Goal: Task Accomplishment & Management: Use online tool/utility

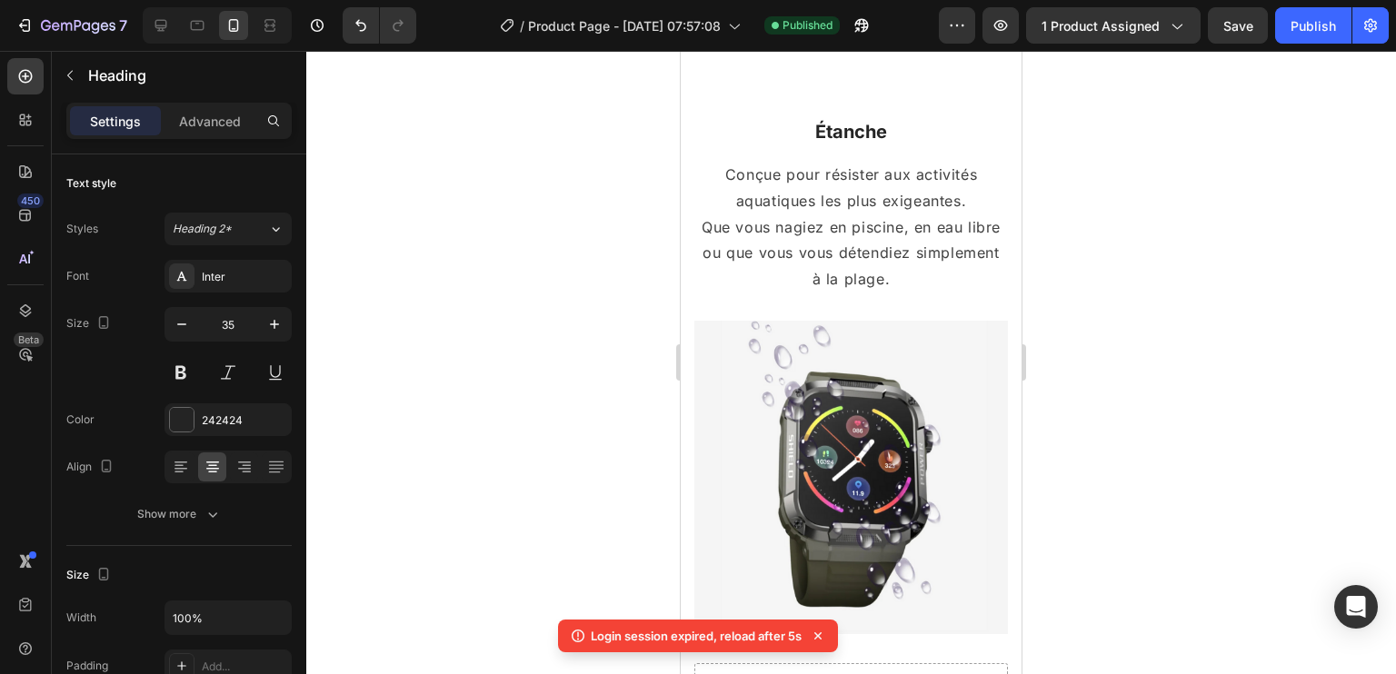
scroll to position [1774, 0]
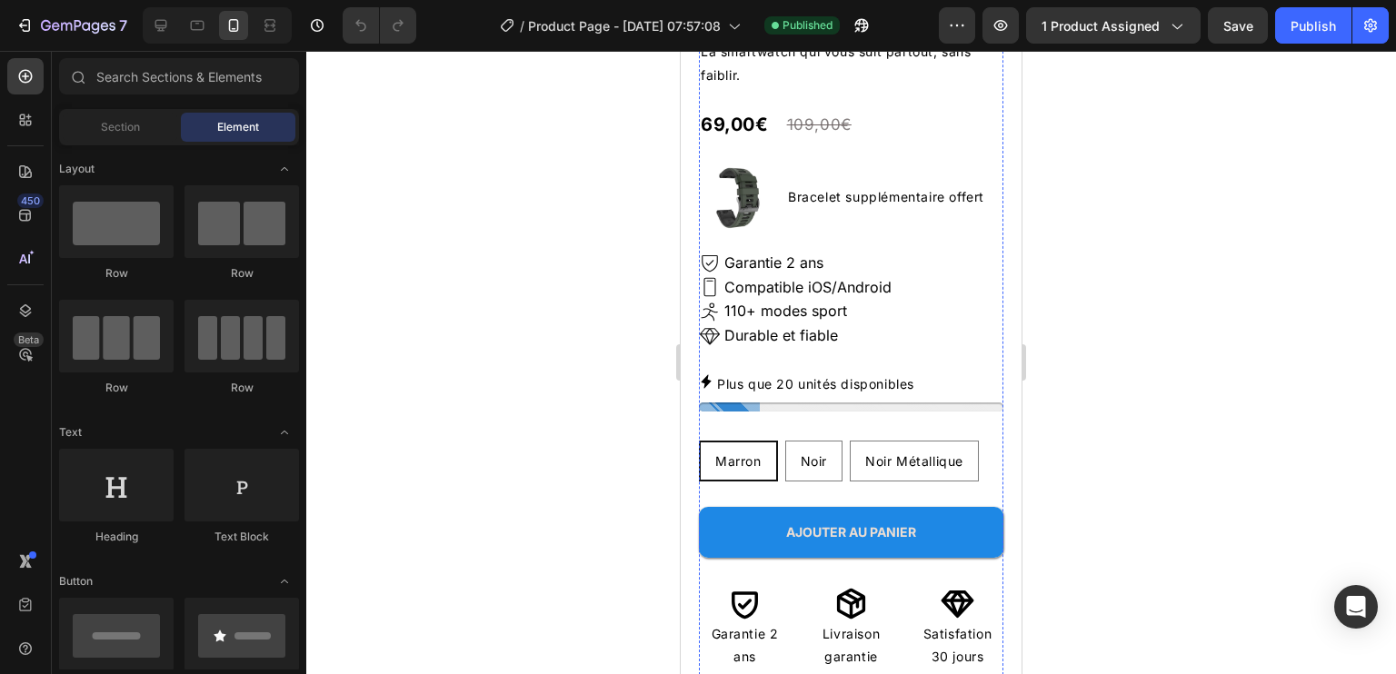
scroll to position [455, 0]
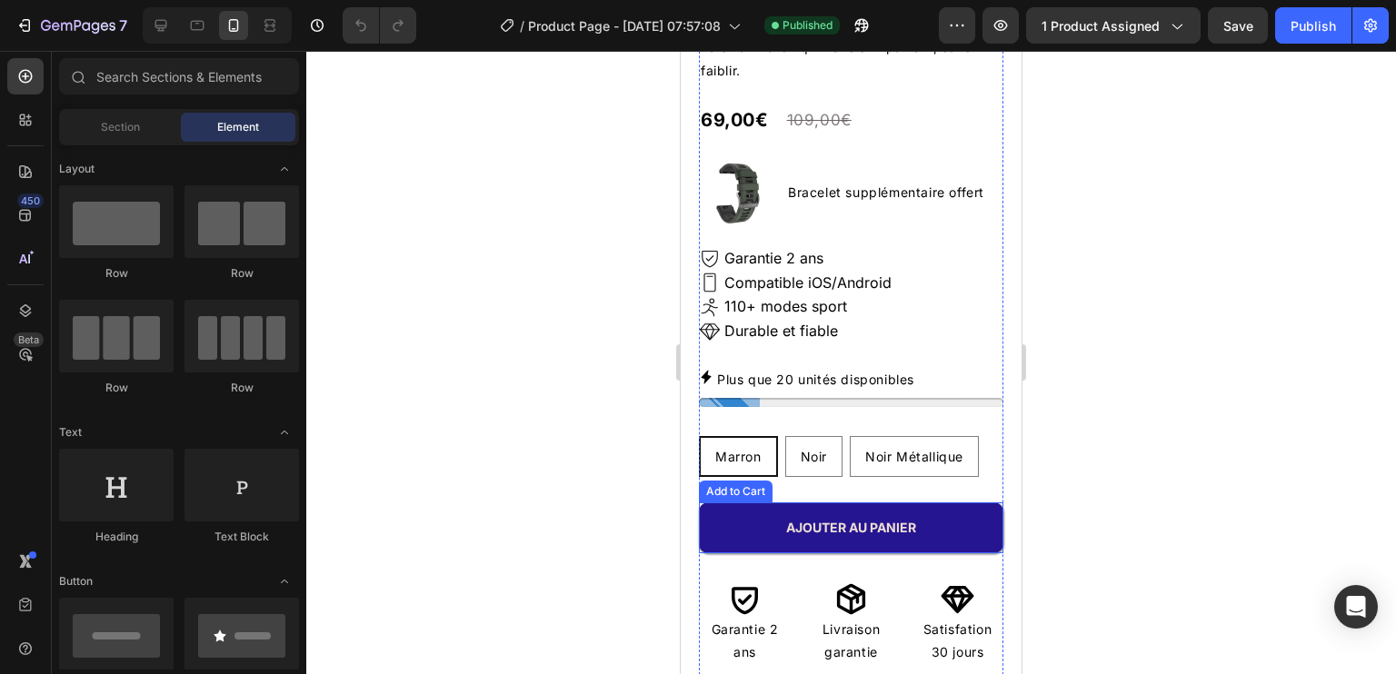
click at [873, 504] on button "AJOUTER AU PANIER" at bounding box center [851, 528] width 305 height 51
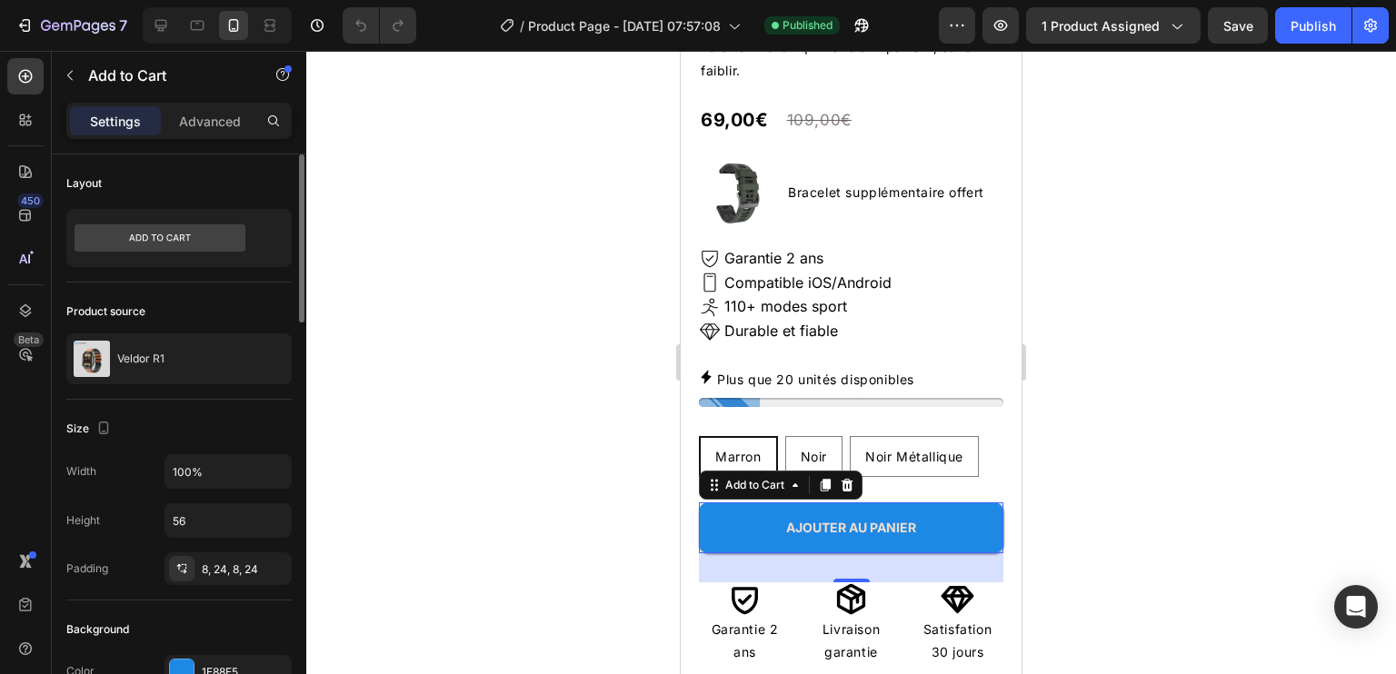
scroll to position [273, 0]
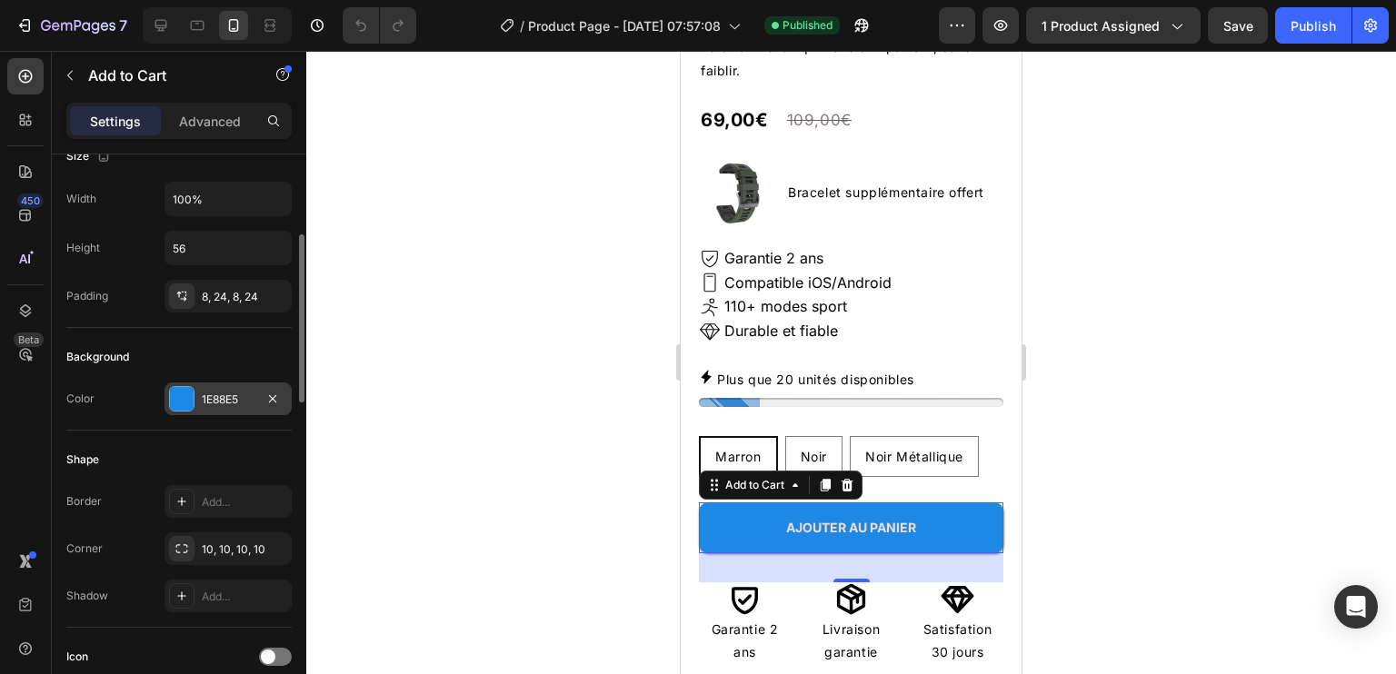
click at [230, 392] on div "1E88E5" at bounding box center [228, 400] width 53 height 16
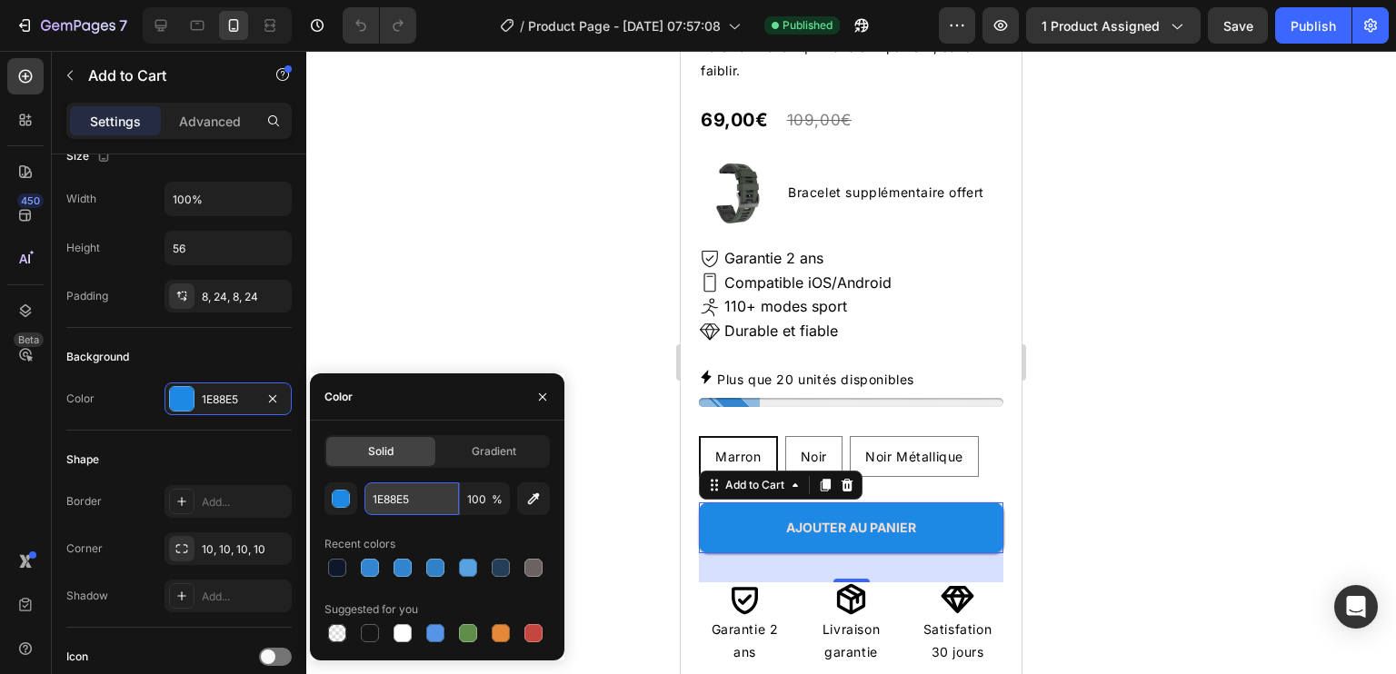
click at [410, 505] on input "1E88E5" at bounding box center [412, 499] width 95 height 33
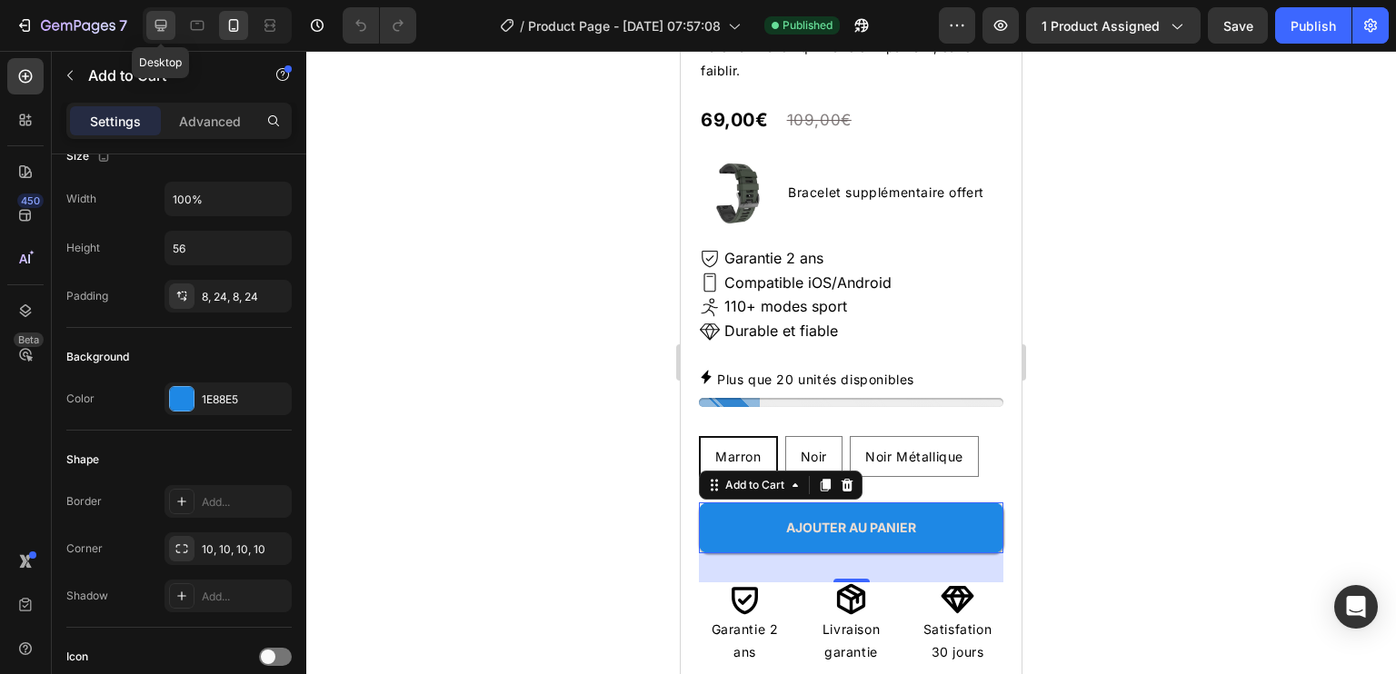
click at [148, 16] on div at bounding box center [160, 25] width 29 height 29
type input "74"
type input "18"
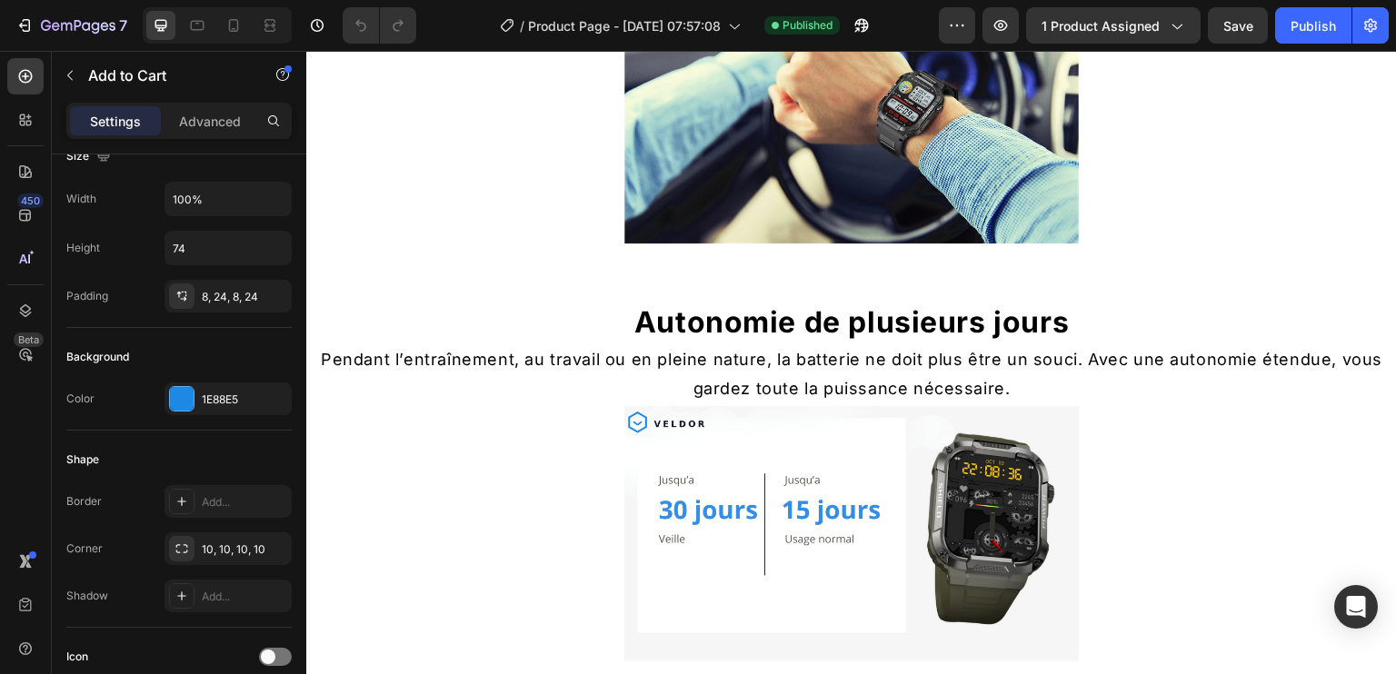
scroll to position [1145, 0]
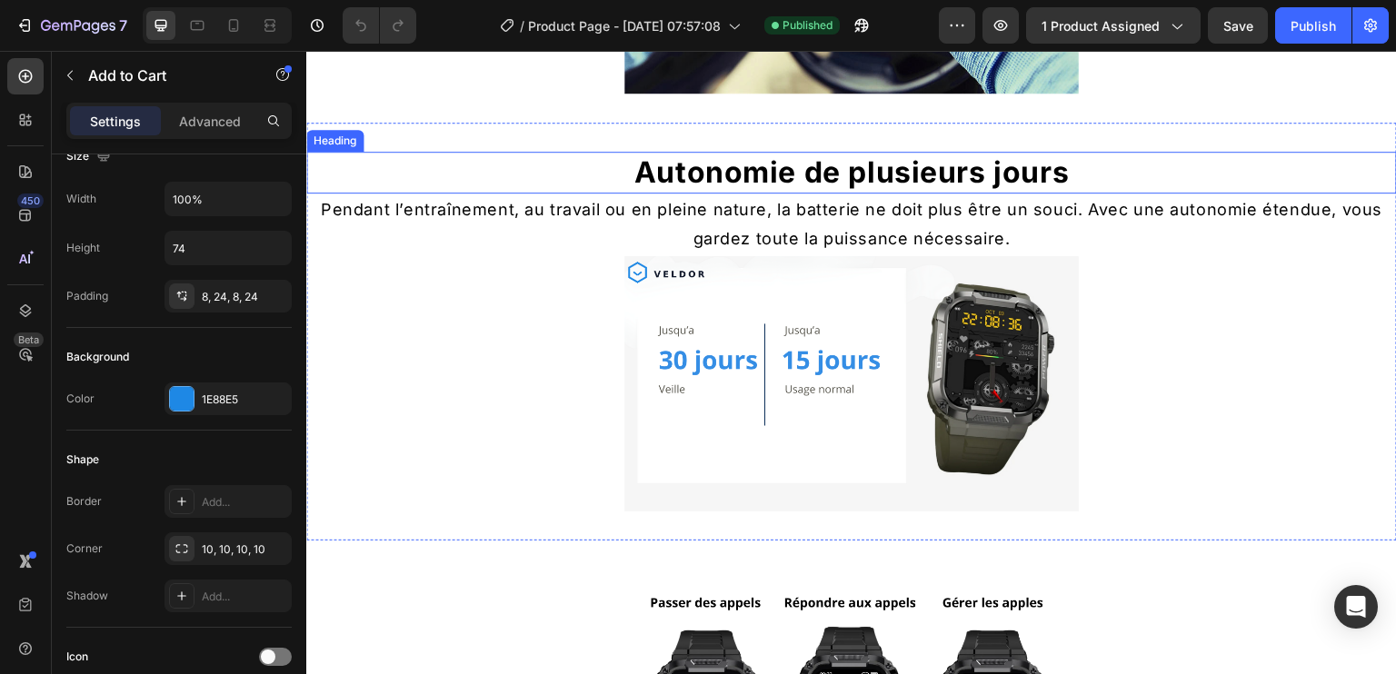
click at [854, 177] on h2 "Autonomie de plusieurs jours" at bounding box center [851, 173] width 1091 height 42
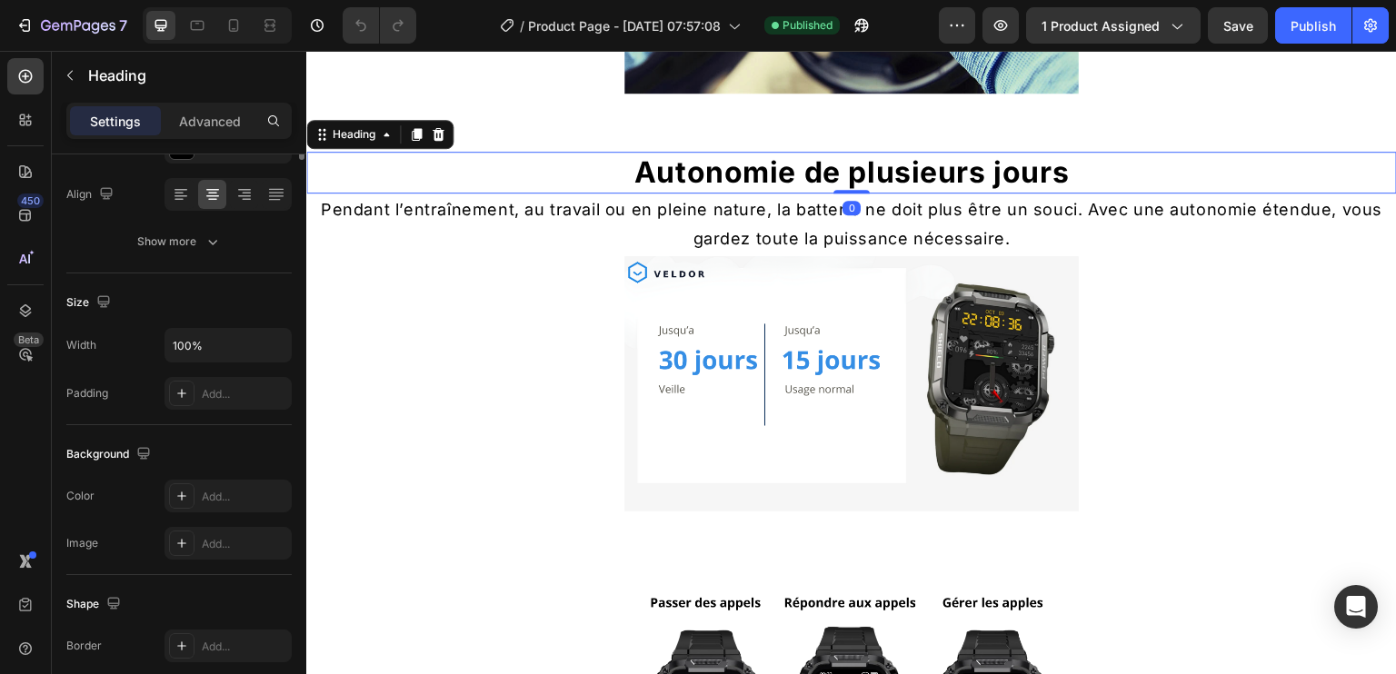
scroll to position [0, 0]
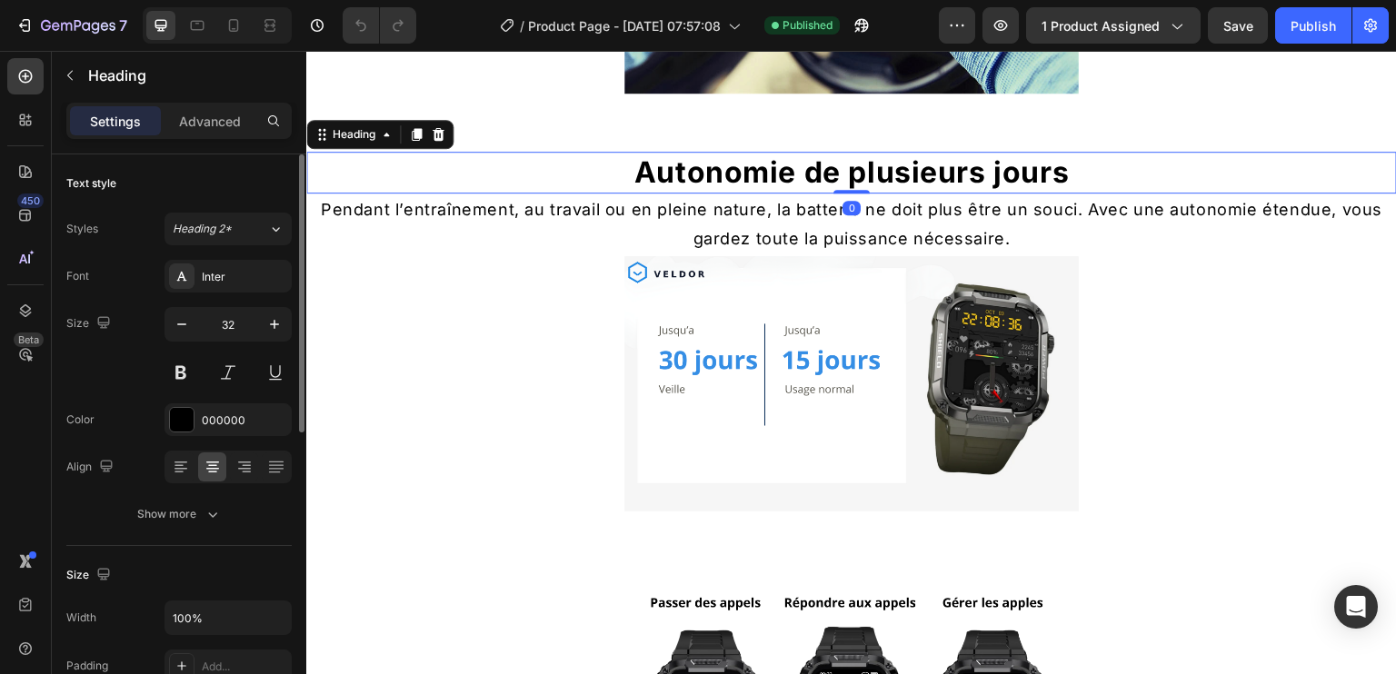
click at [851, 175] on h2 "Autonomie de plusieurs jours" at bounding box center [851, 173] width 1091 height 42
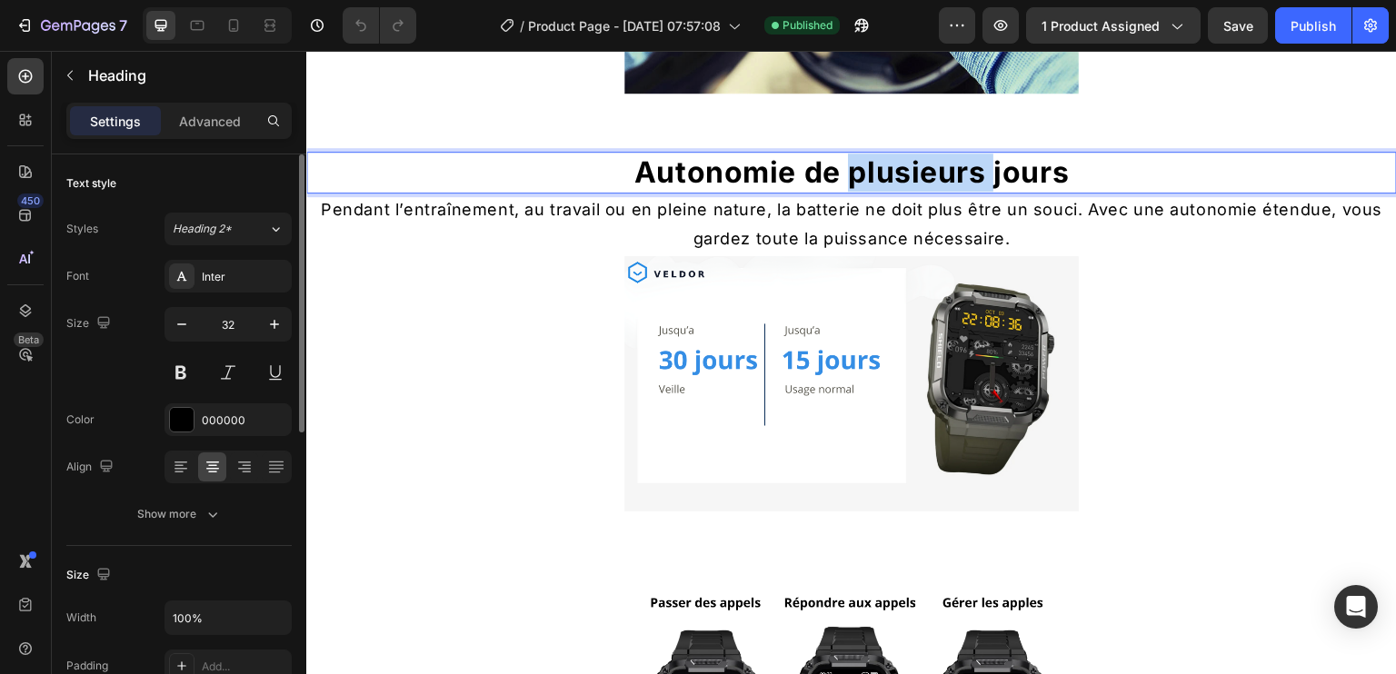
click at [851, 175] on p "Autonomie de plusieurs jours" at bounding box center [851, 173] width 1087 height 38
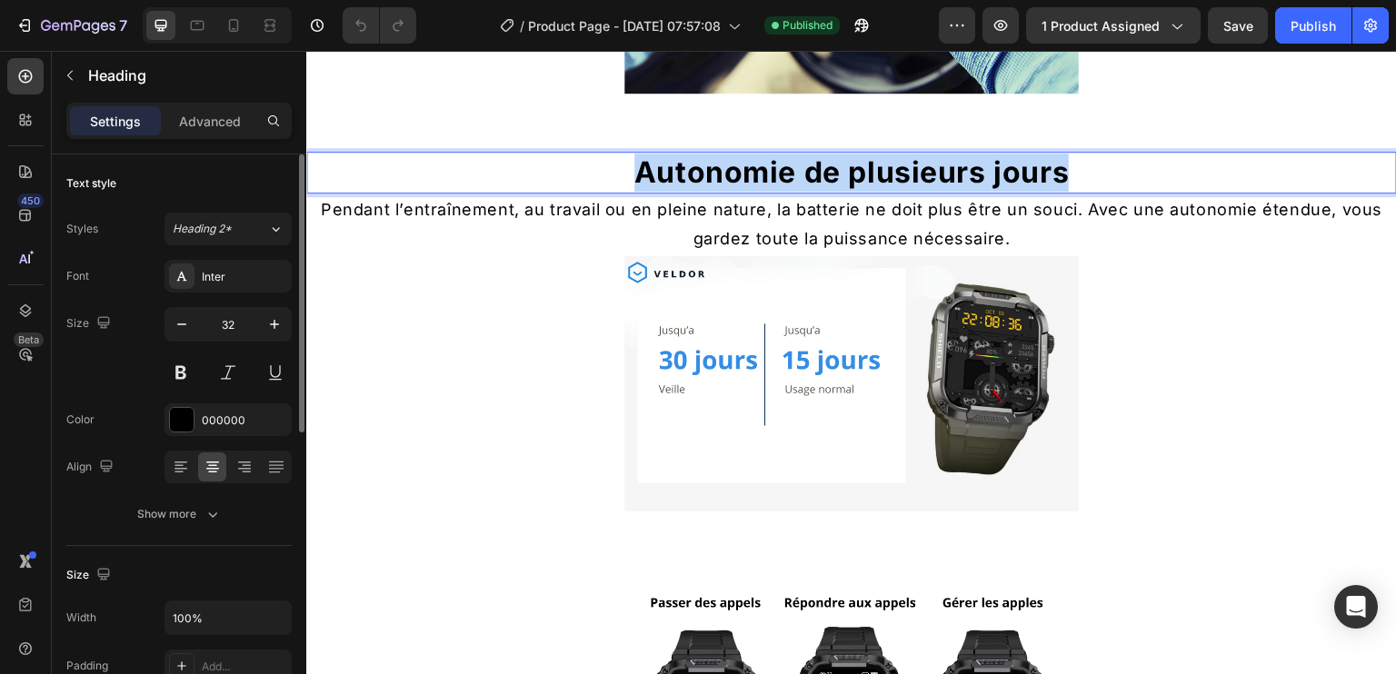
click at [851, 175] on p "Autonomie de plusieurs jours" at bounding box center [851, 173] width 1087 height 38
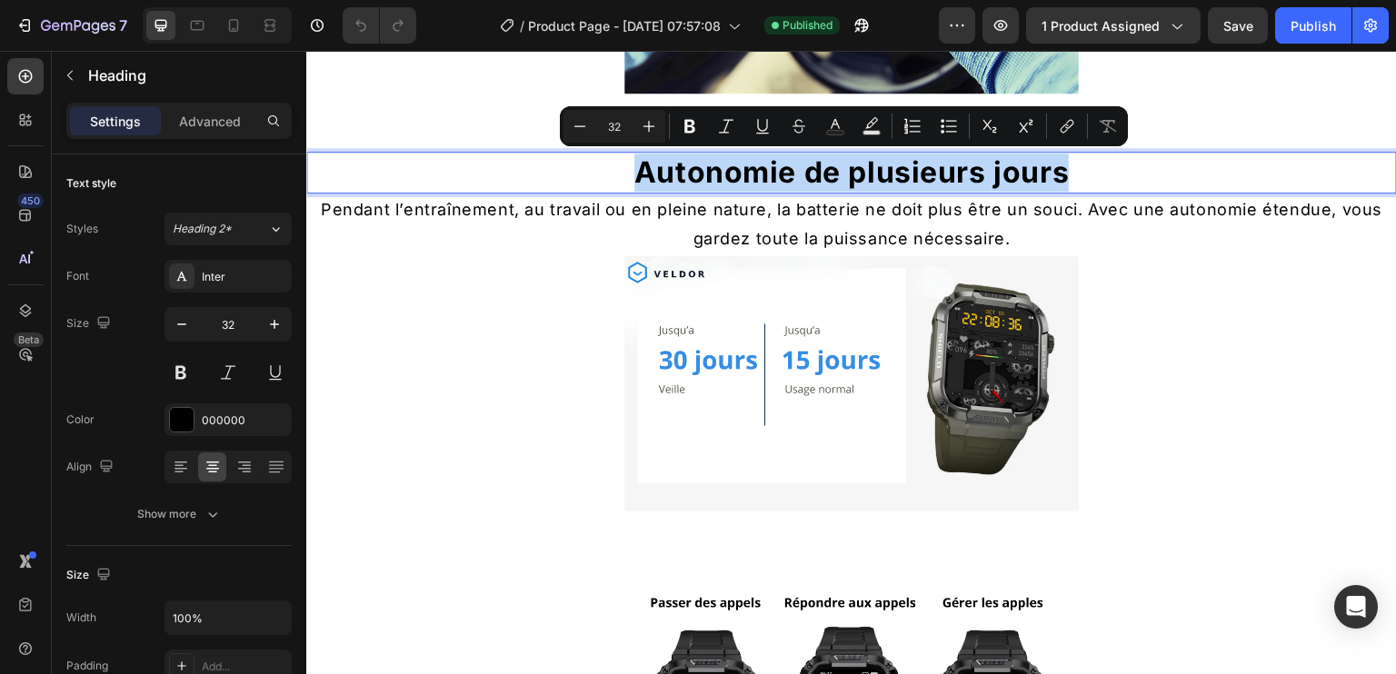
copy p "Autonomie de plusieurs jours"
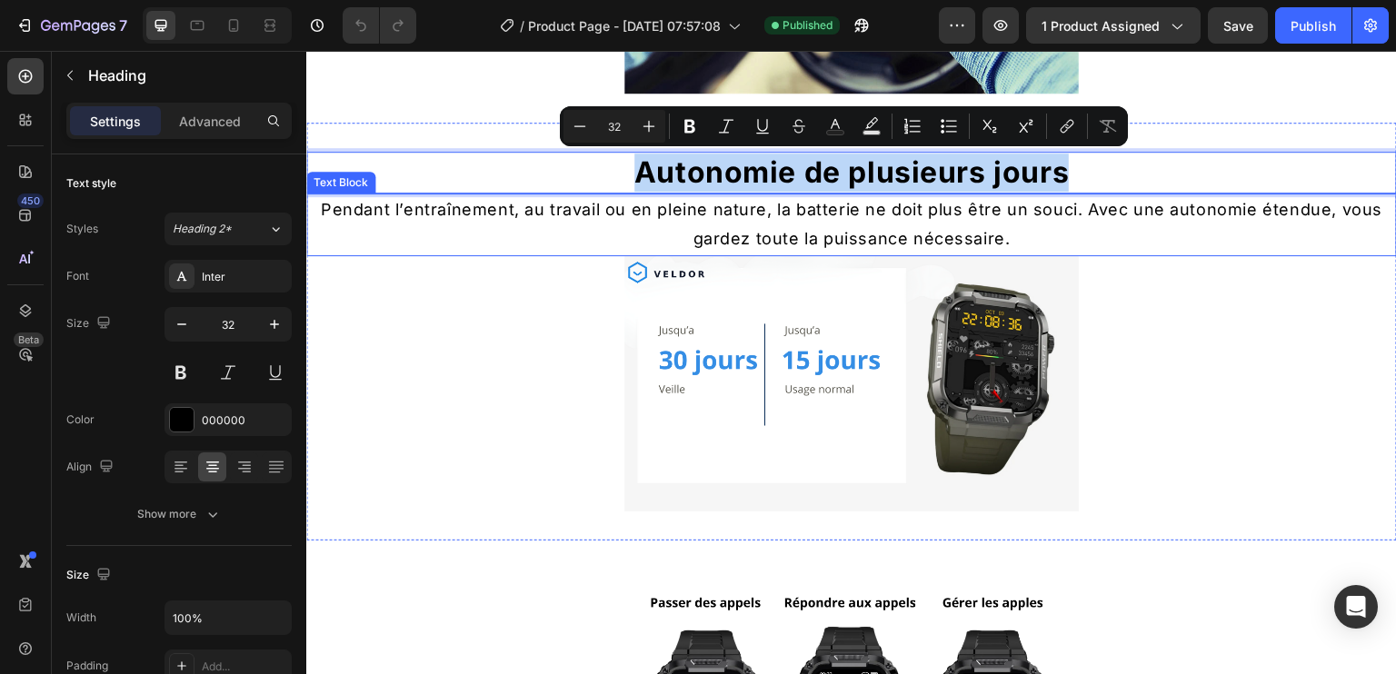
click at [805, 212] on p "Pendant l’entraînement, au travail ou en pleine nature, la batterie ne doit plu…" at bounding box center [851, 224] width 1087 height 59
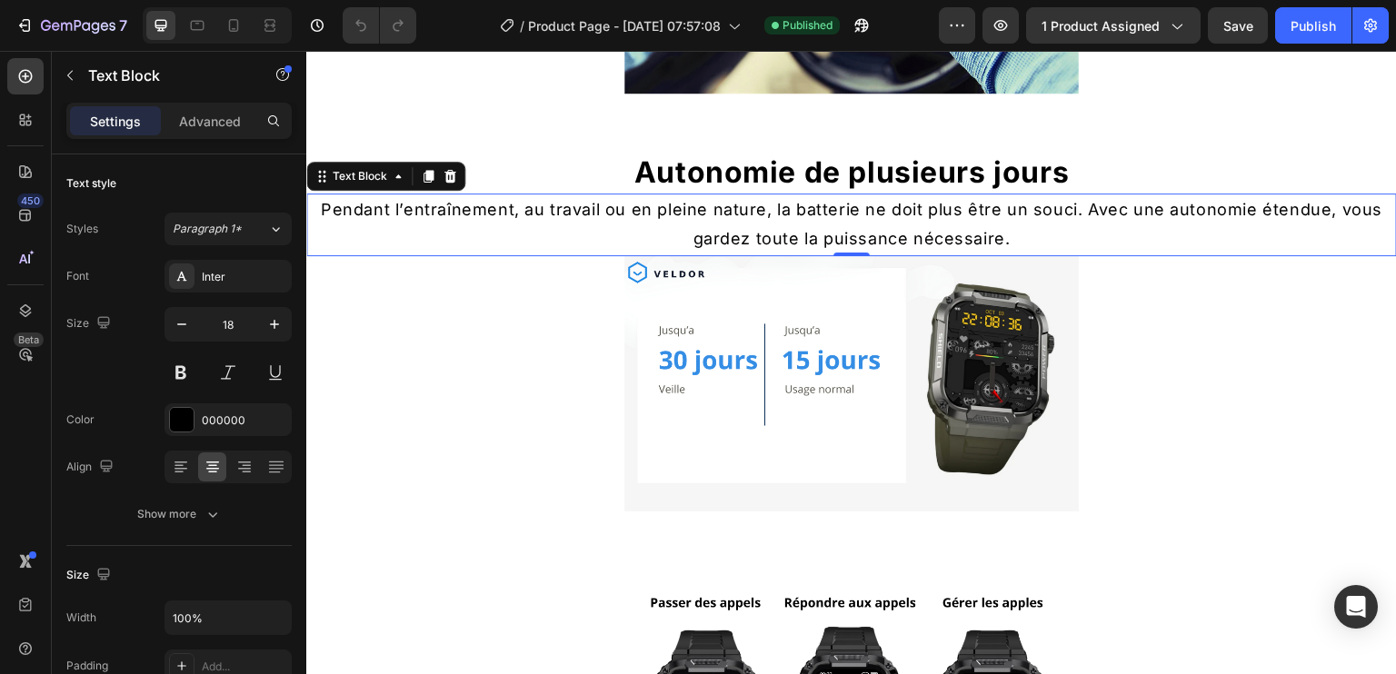
click at [805, 212] on p "Pendant l’entraînement, au travail ou en pleine nature, la batterie ne doit plu…" at bounding box center [851, 224] width 1087 height 59
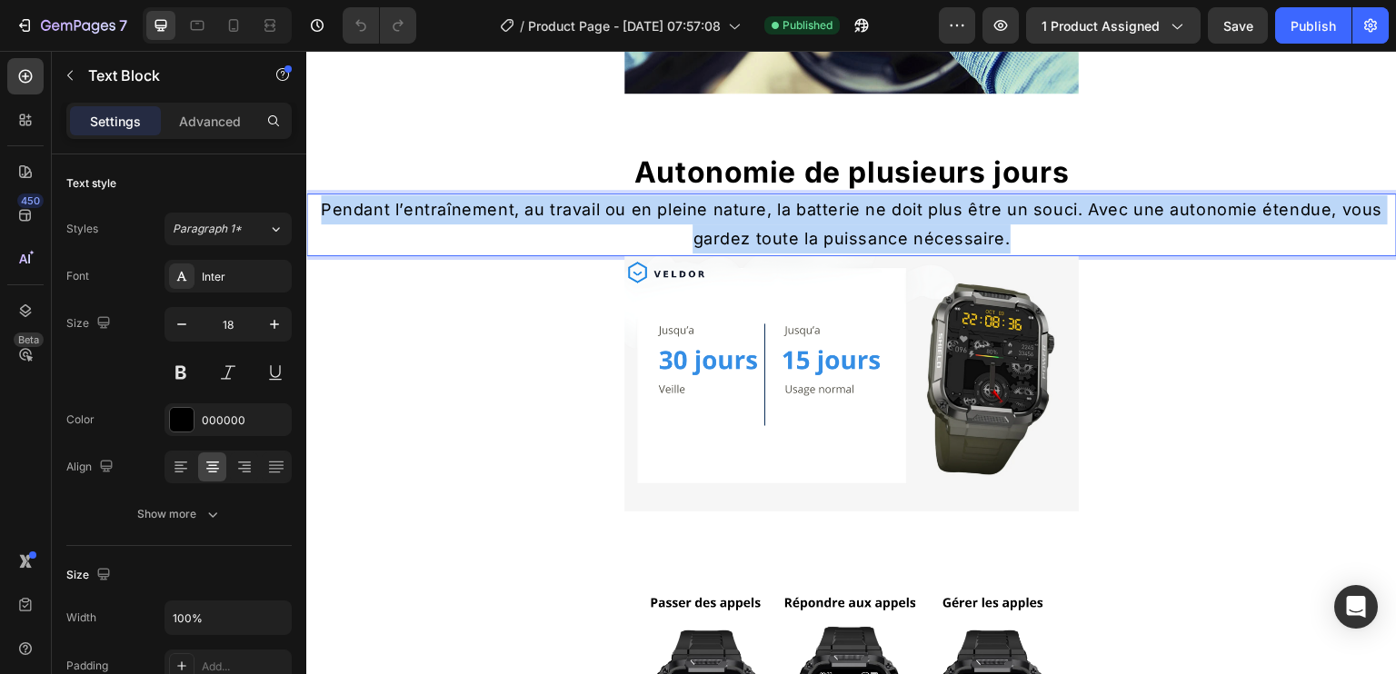
click at [805, 212] on p "Pendant l’entraînement, au travail ou en pleine nature, la batterie ne doit plu…" at bounding box center [851, 224] width 1087 height 59
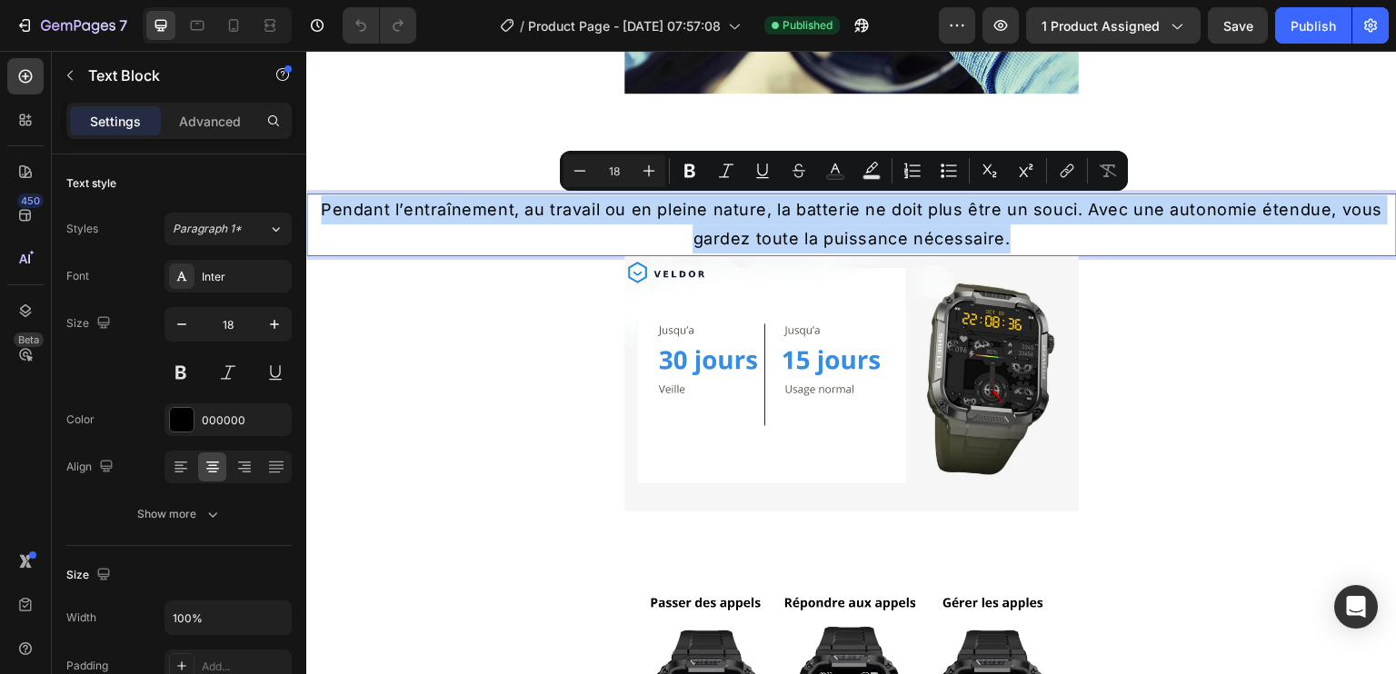
copy p "Pendant l’entraînement, au travail ou en pleine nature, la batterie ne doit plu…"
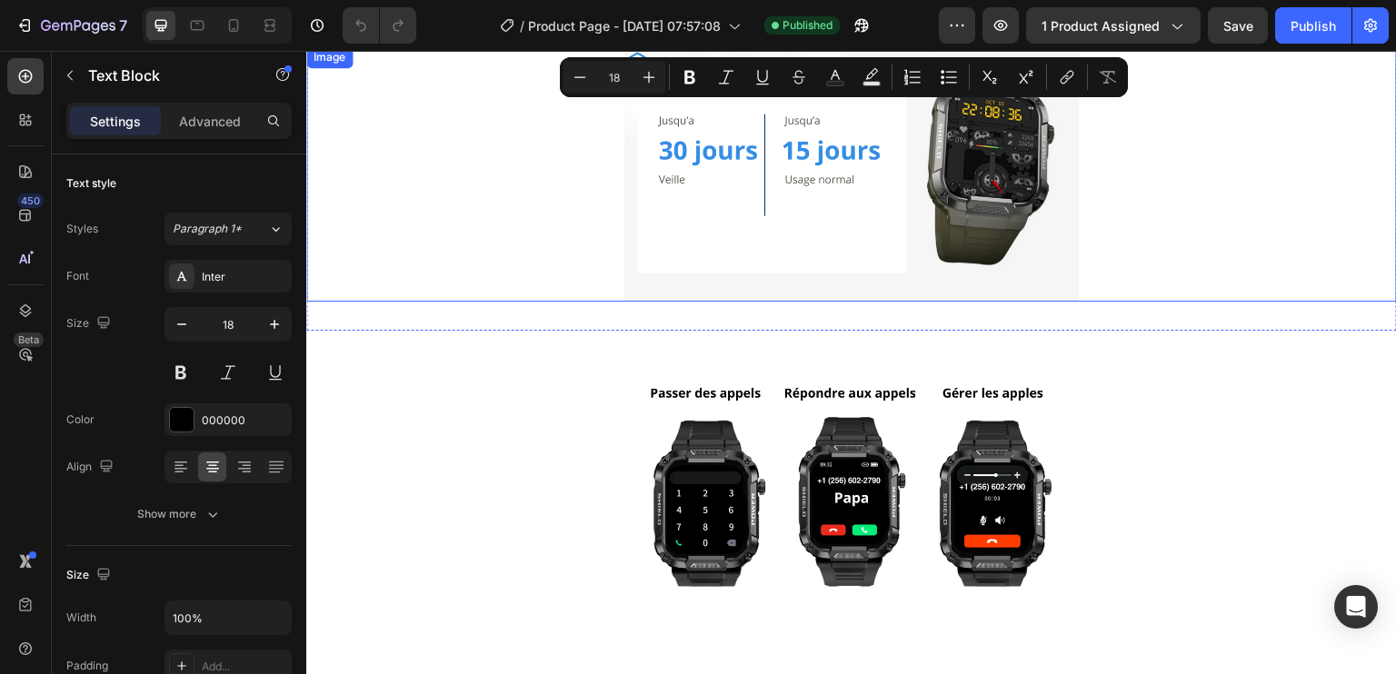
scroll to position [1327, 0]
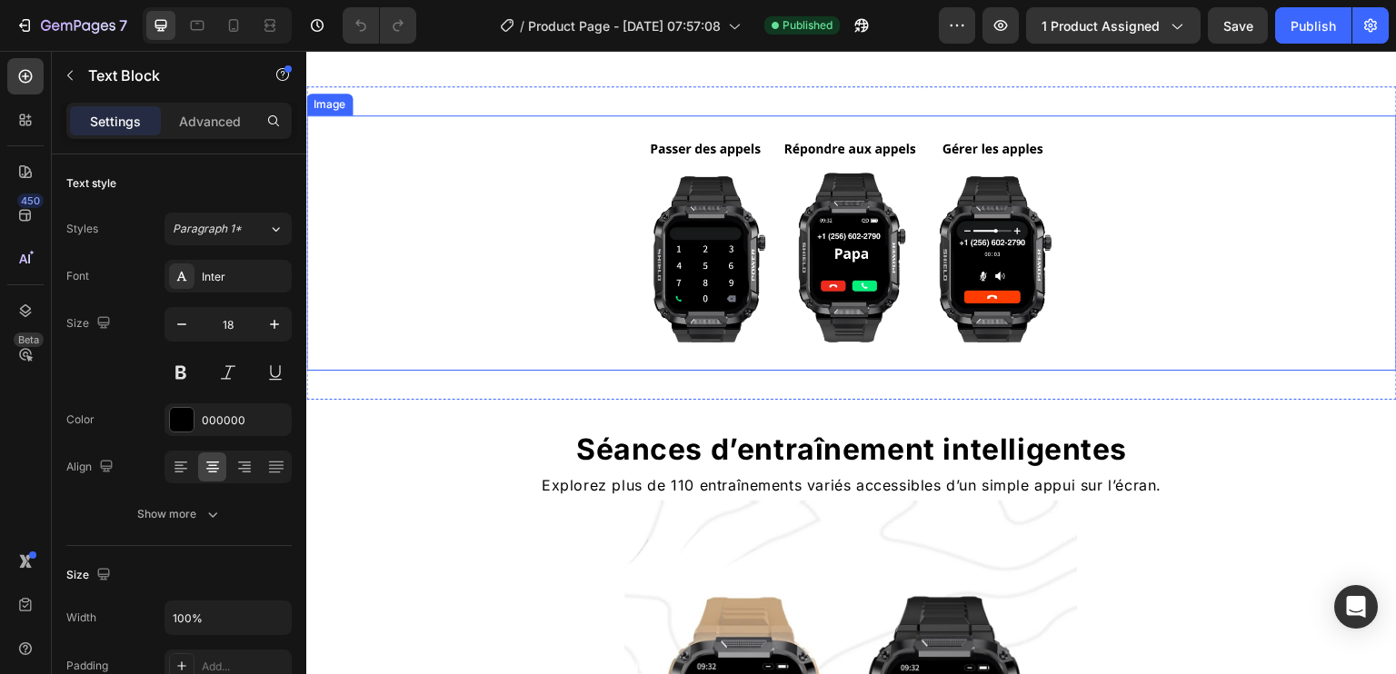
type input "16"
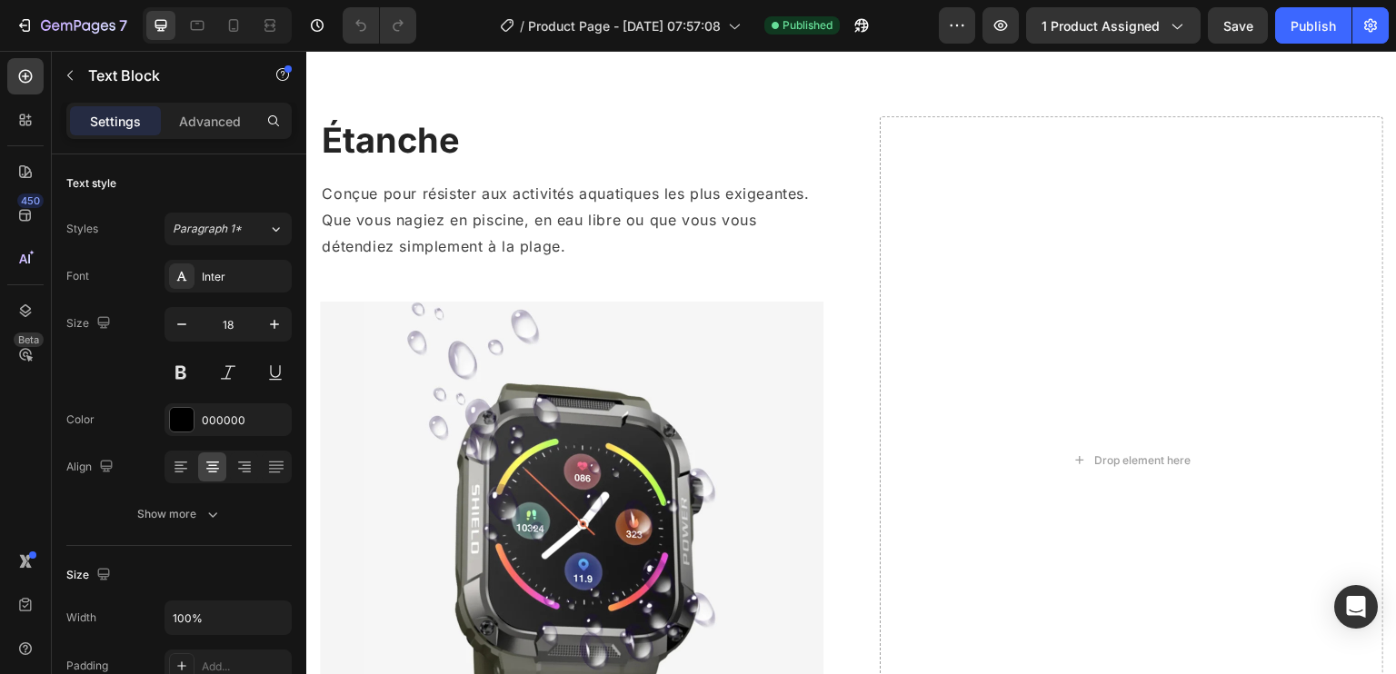
scroll to position [2509, 0]
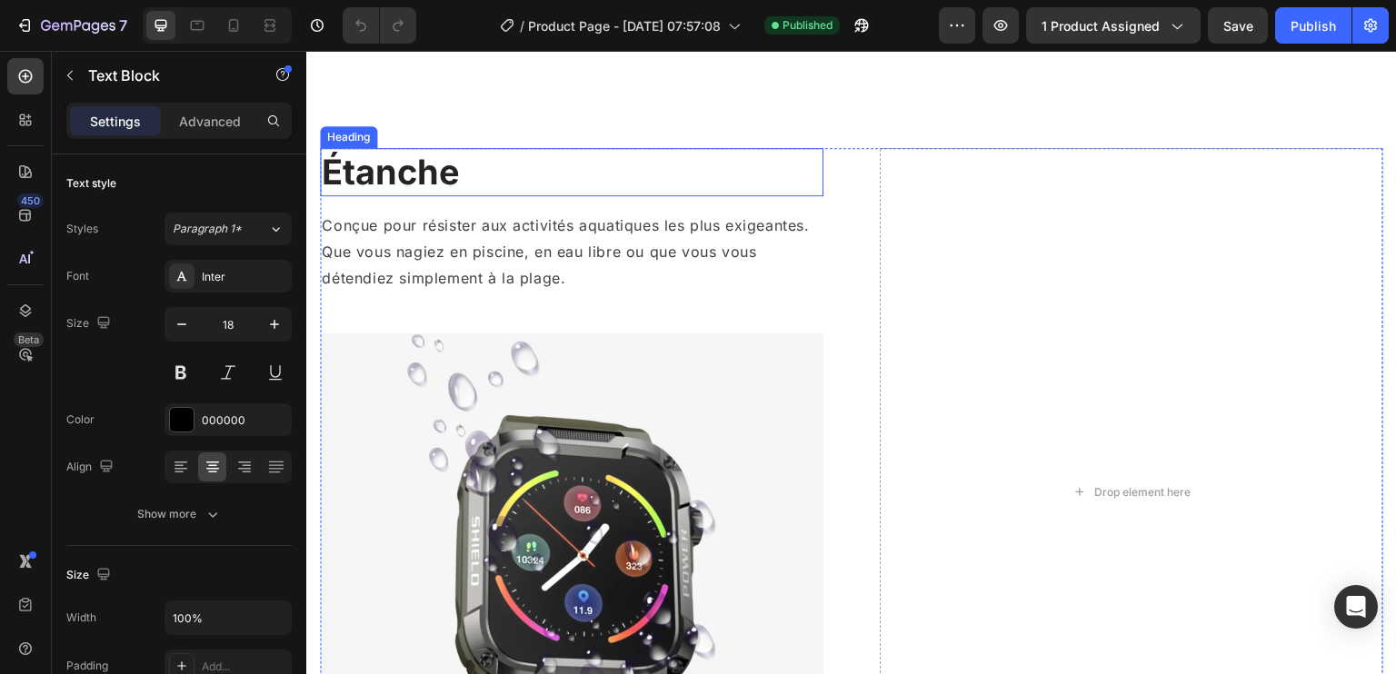
click at [412, 165] on h2 "Étanche" at bounding box center [572, 172] width 504 height 48
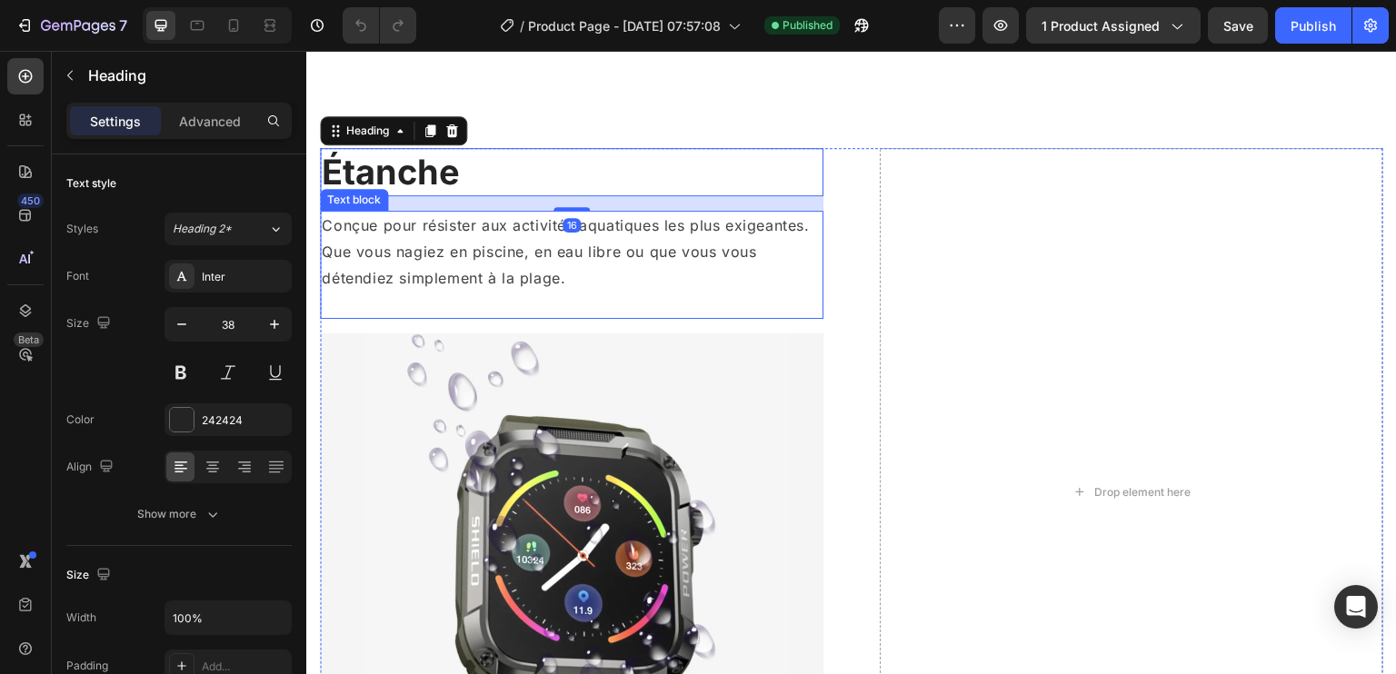
click at [422, 243] on p "Que vous nagiez en piscine, en eau libre ou que vous vous détendiez simplement …" at bounding box center [572, 265] width 500 height 53
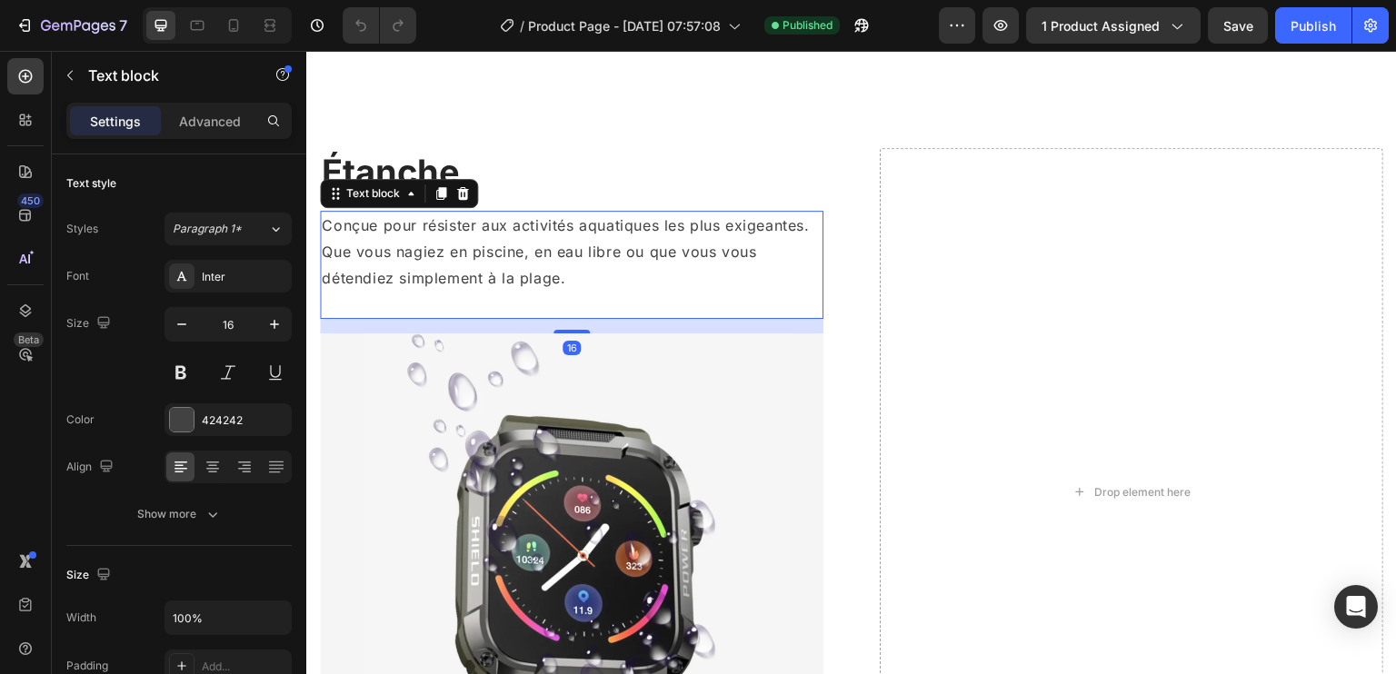
click at [422, 243] on p "Que vous nagiez en piscine, en eau libre ou que vous vous détendiez simplement …" at bounding box center [572, 265] width 500 height 53
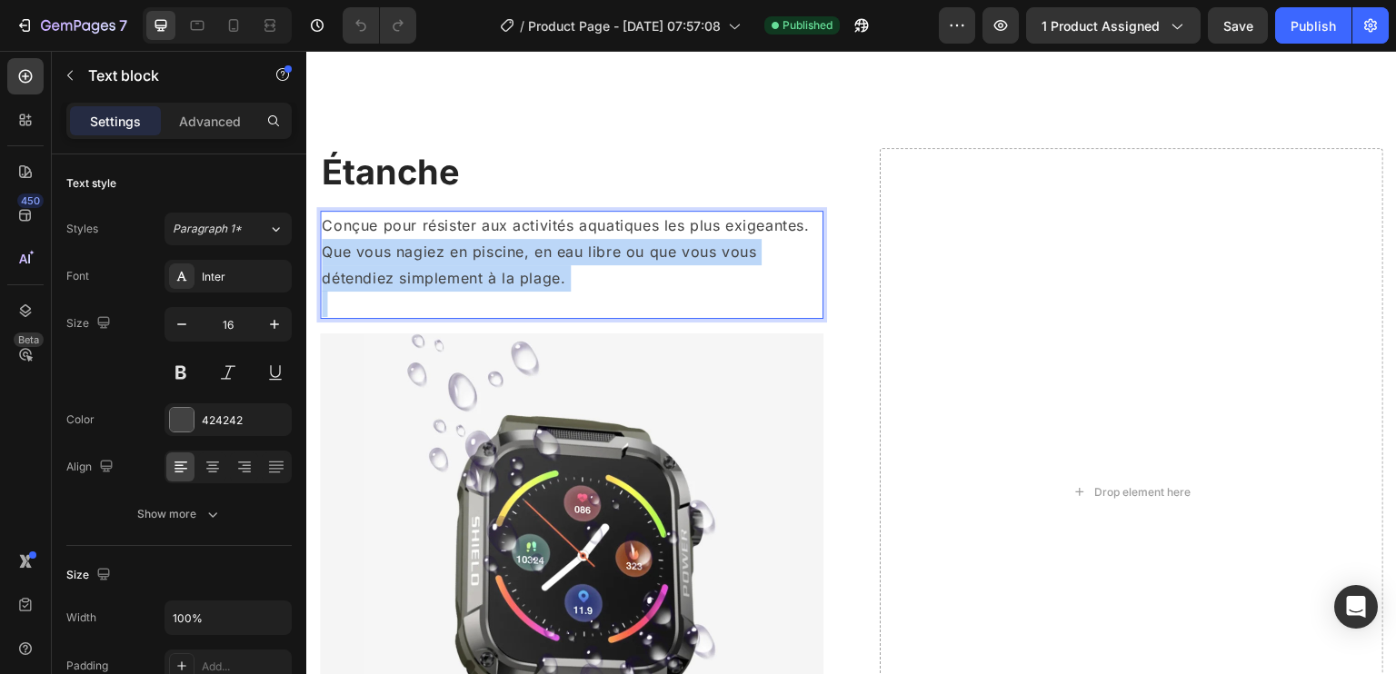
click at [422, 243] on p "Que vous nagiez en piscine, en eau libre ou que vous vous détendiez simplement …" at bounding box center [572, 265] width 500 height 53
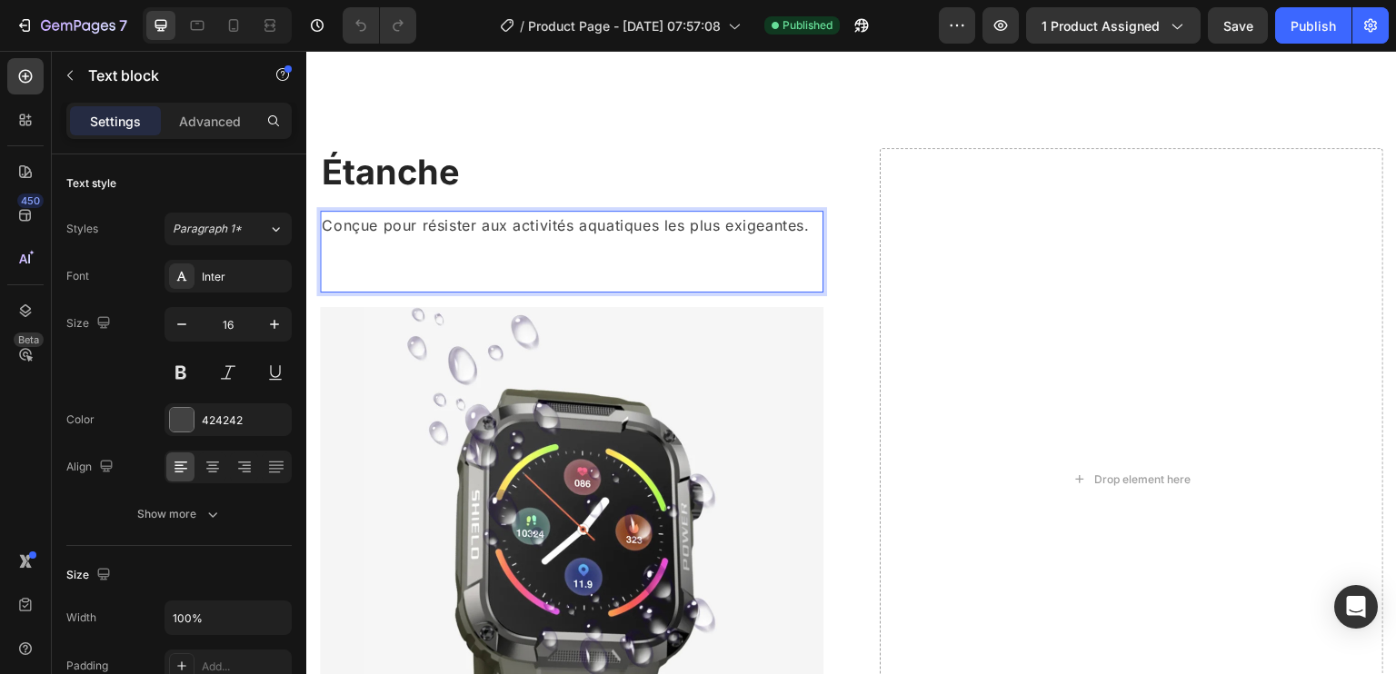
click at [422, 243] on p "Rich Text Editor. Editing area: main" at bounding box center [572, 252] width 500 height 26
click at [356, 32] on icon "Undo/Redo" at bounding box center [361, 25] width 18 height 18
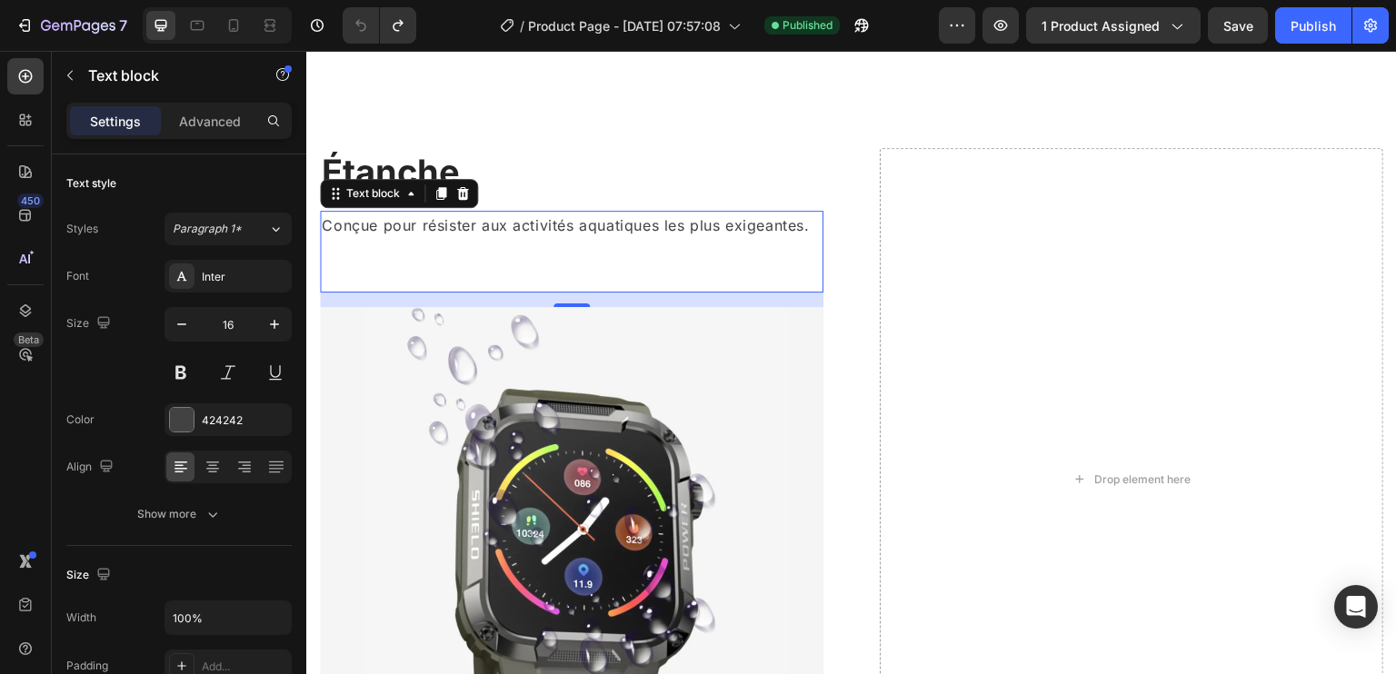
scroll to position [2418, 0]
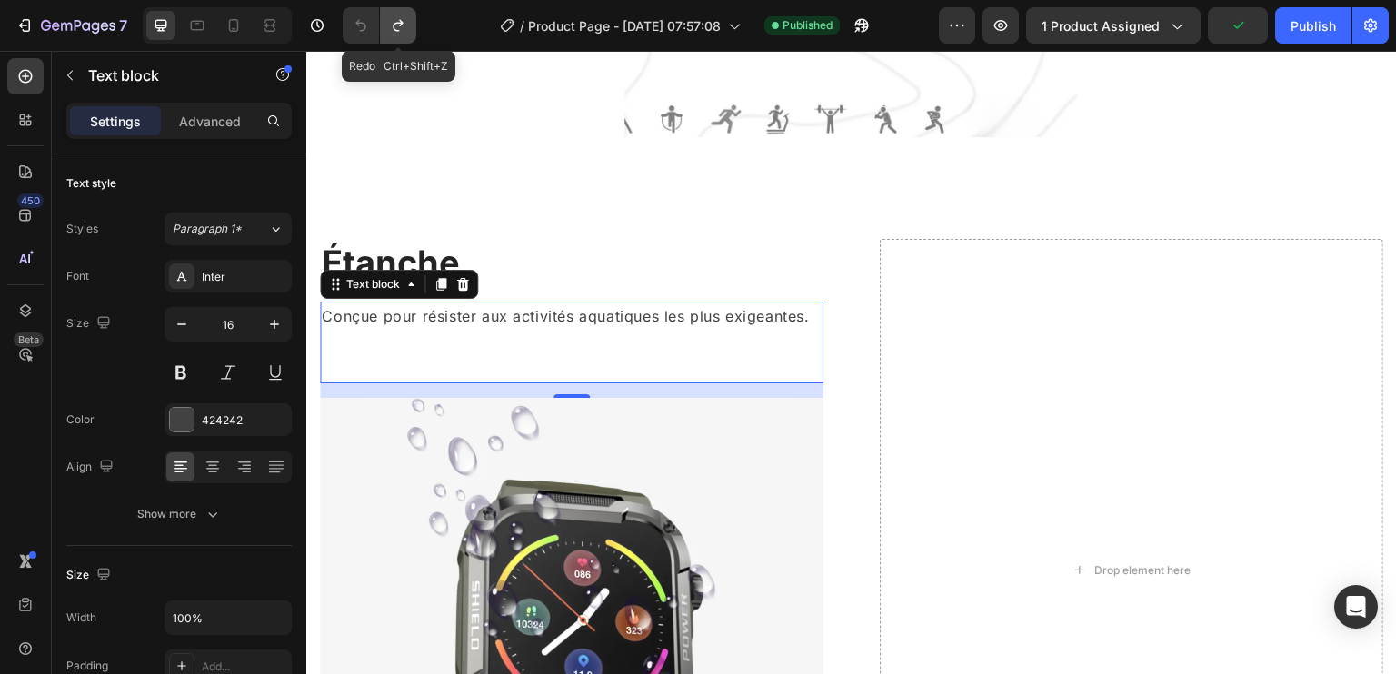
click at [404, 26] on icon "Undo/Redo" at bounding box center [398, 25] width 18 height 18
click at [360, 26] on icon "Undo/Redo" at bounding box center [361, 25] width 18 height 18
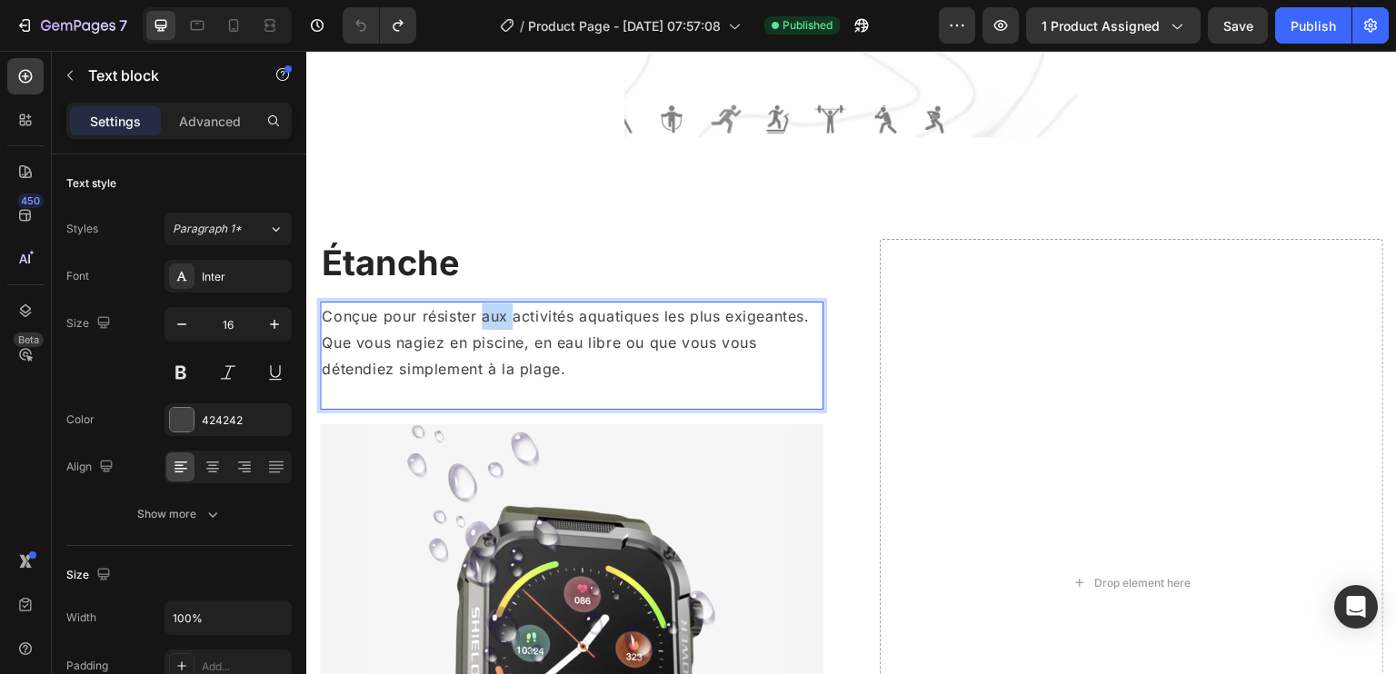
click at [492, 326] on p "Conçue pour résister aux activités aquatiques les plus exigeantes." at bounding box center [572, 317] width 500 height 26
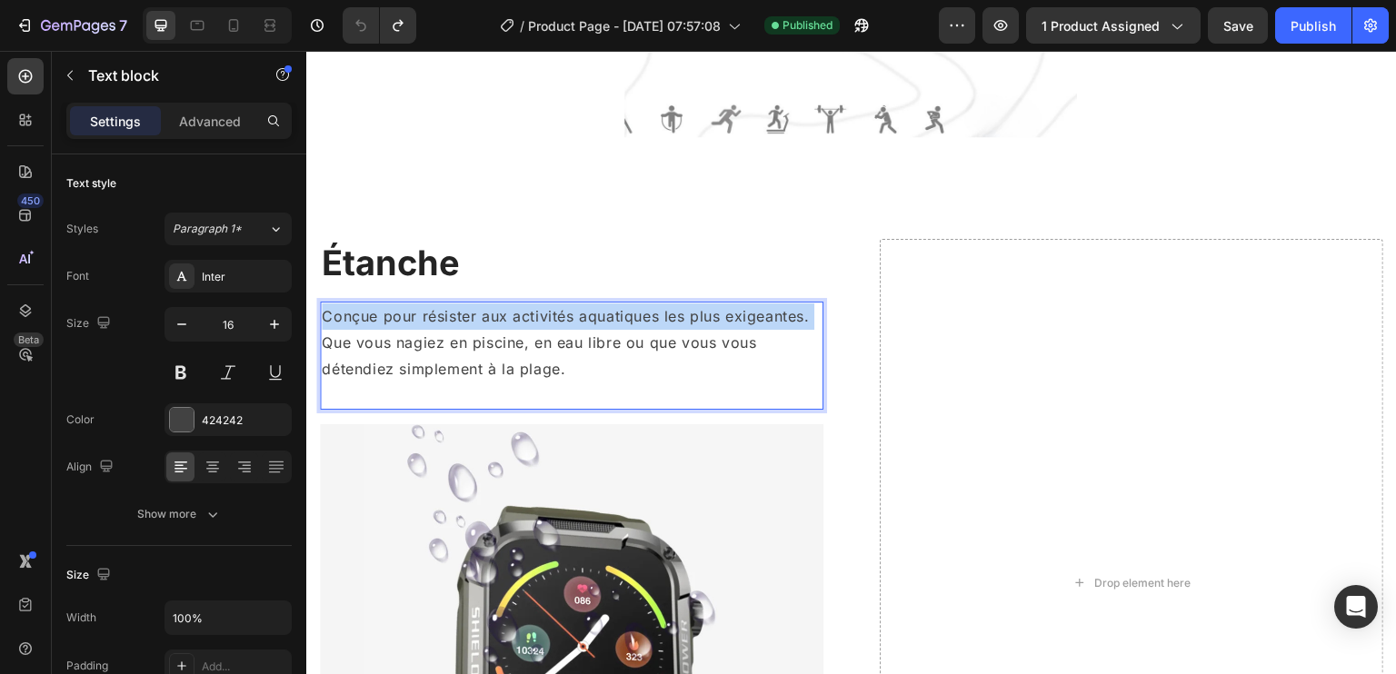
click at [492, 326] on p "Conçue pour résister aux activités aquatiques les plus exigeantes." at bounding box center [572, 317] width 500 height 26
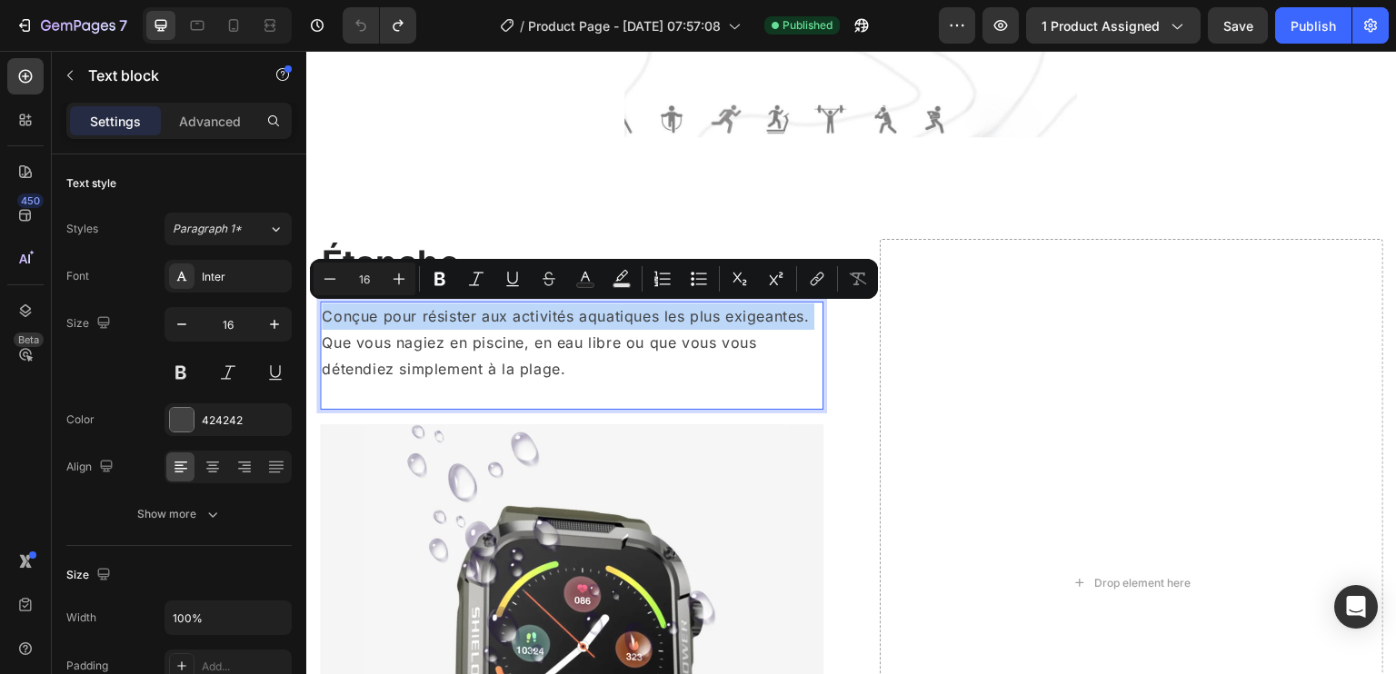
click at [492, 326] on p "Conçue pour résister aux activités aquatiques les plus exigeantes." at bounding box center [572, 317] width 500 height 26
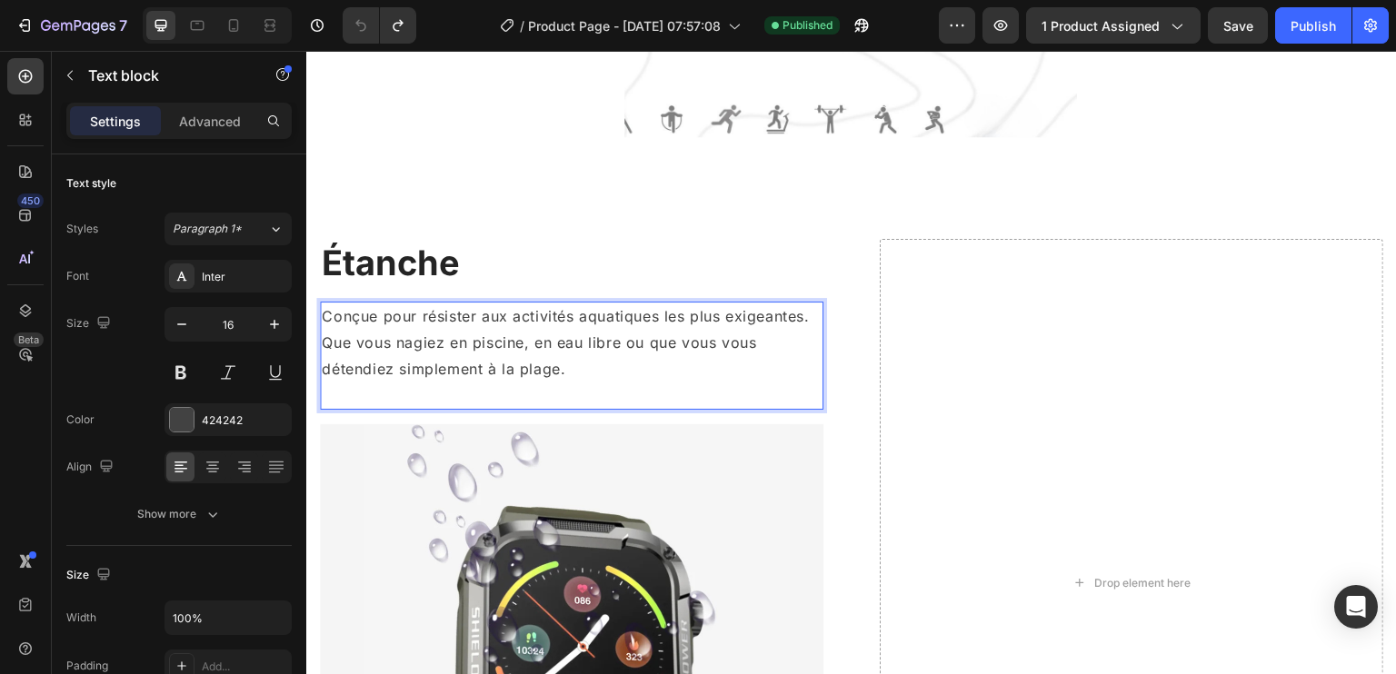
click at [549, 371] on p "Que vous nagiez en piscine, en eau libre ou que vous vous détendiez simplement …" at bounding box center [572, 356] width 500 height 53
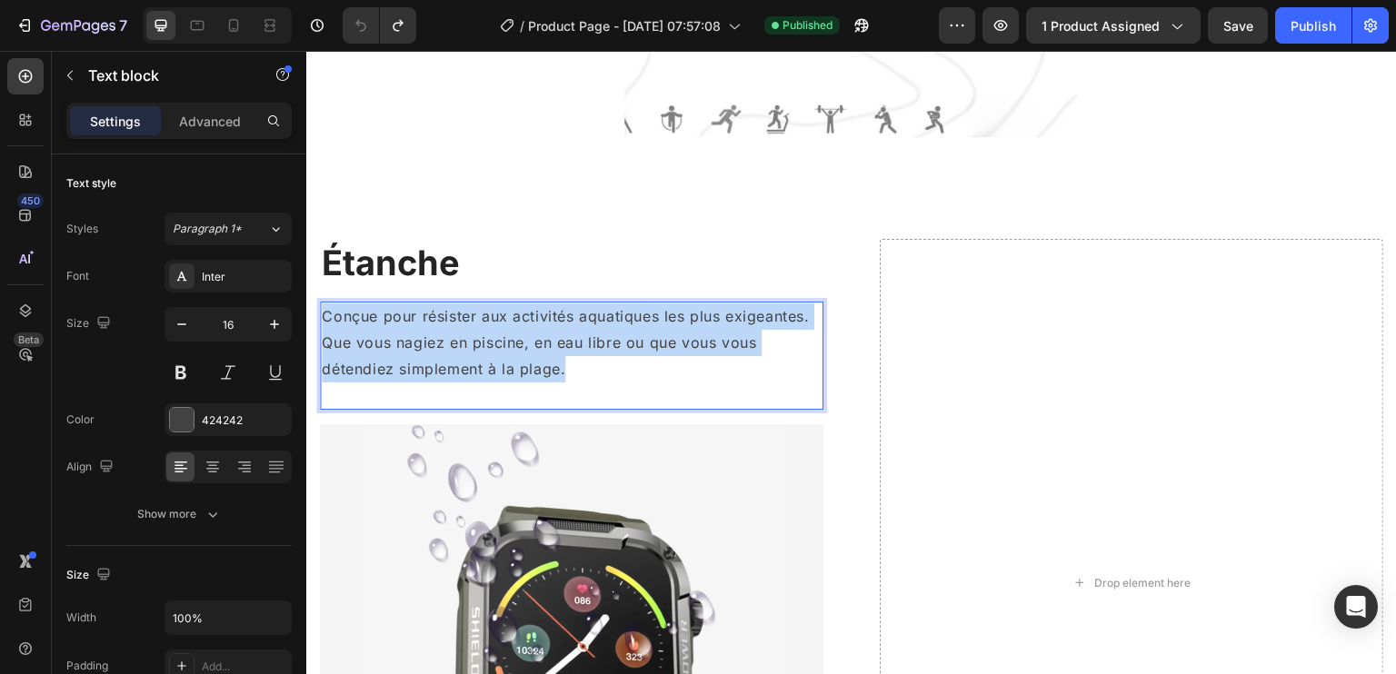
drag, startPoint x: 575, startPoint y: 372, endPoint x: 612, endPoint y: 338, distance: 49.5
click at [306, 287] on html "Header Séances d’entraînement intelligentes Heading Explorez plus de 110 entraî…" at bounding box center [851, 247] width 1091 height 5228
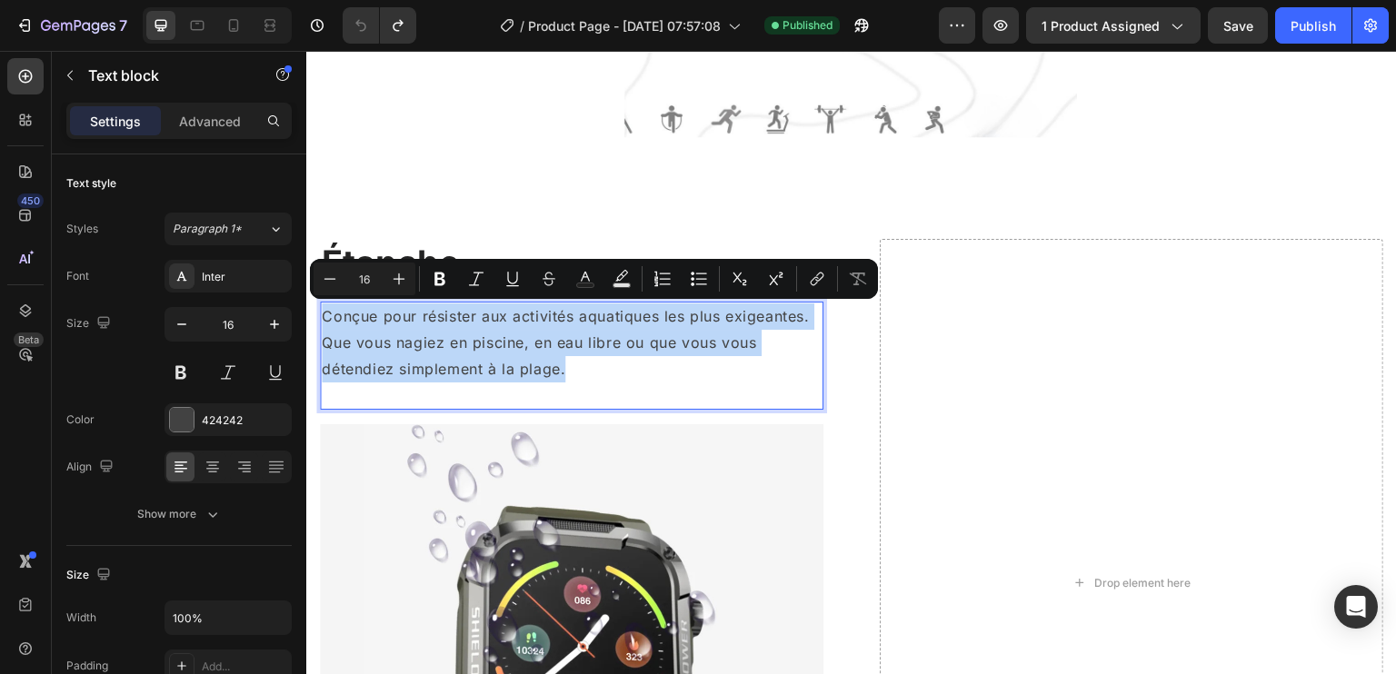
copy div "Conçue pour résister aux activités aquatiques les plus exigeantes. Que vous nag…"
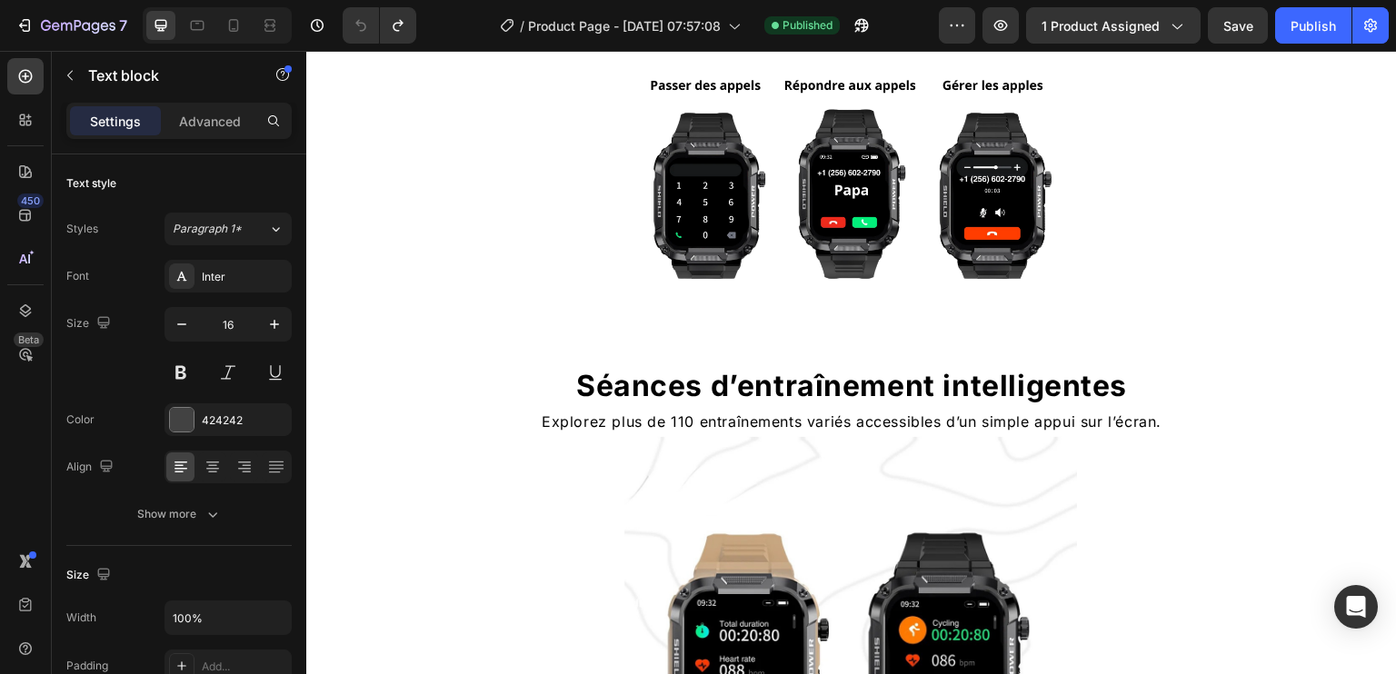
scroll to position [1873, 0]
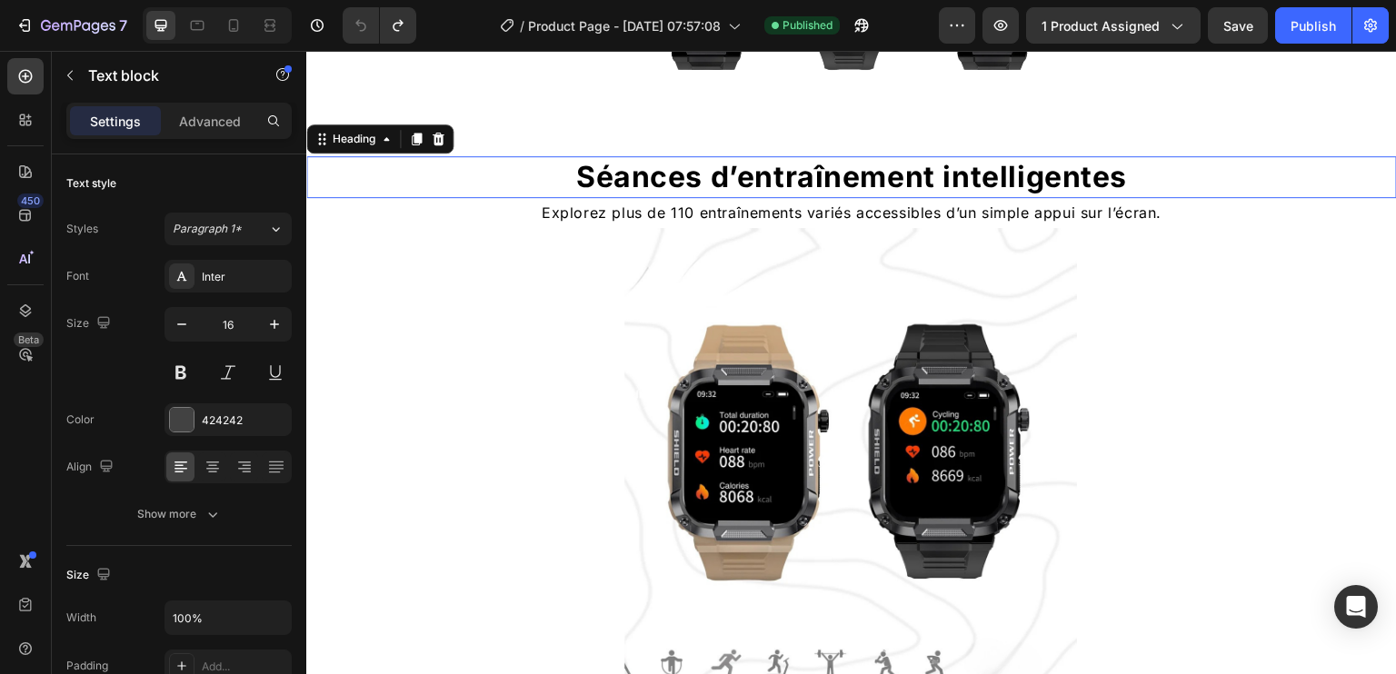
click at [890, 184] on h2 "Séances d’entraînement intelligentes" at bounding box center [851, 177] width 1091 height 42
click at [869, 175] on h2 "Séances d’entraînement intelligentes" at bounding box center [851, 177] width 1091 height 42
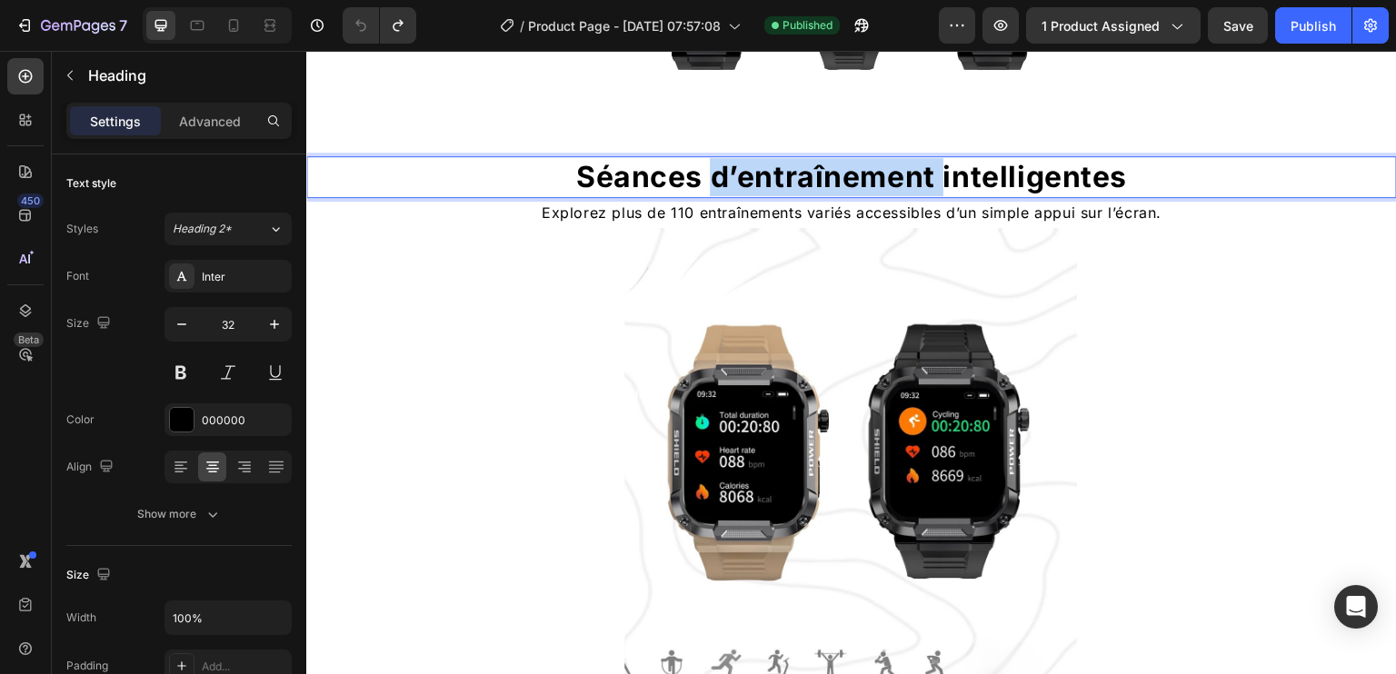
click at [869, 175] on p "Séances d’entraînement intelligentes" at bounding box center [851, 177] width 1087 height 38
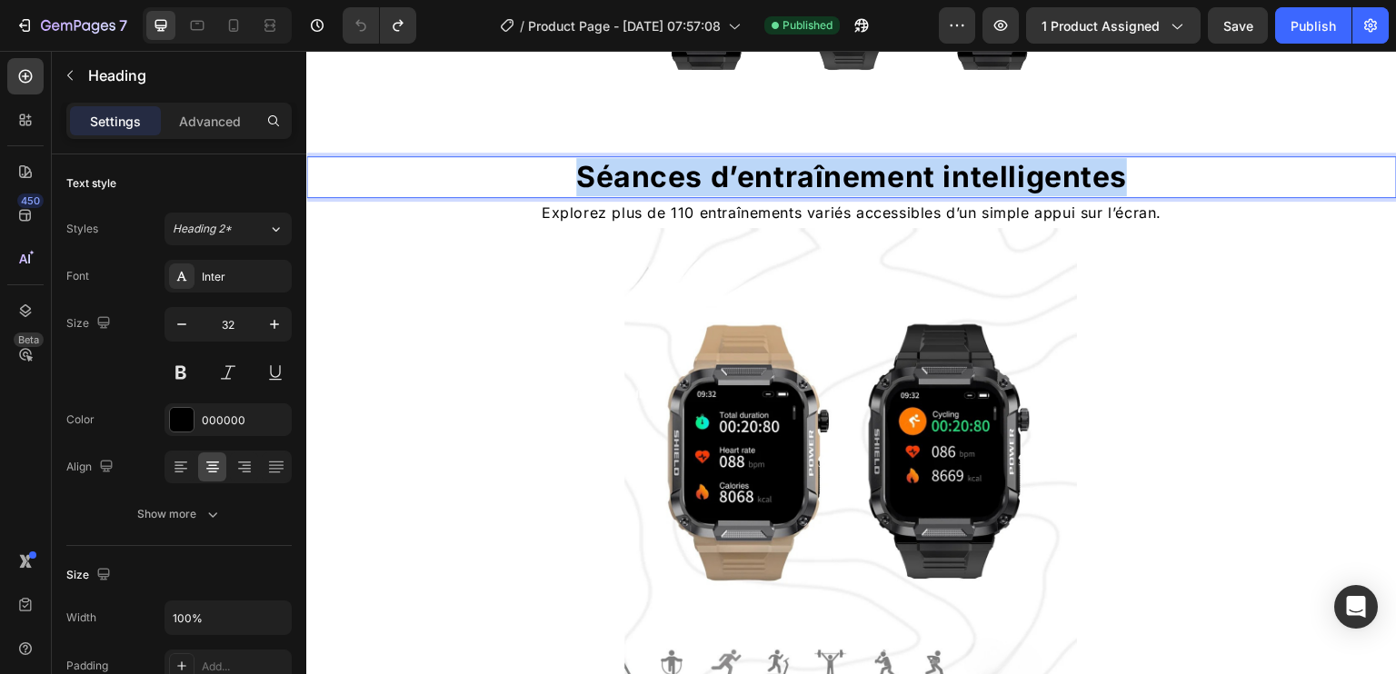
click at [869, 175] on p "Séances d’entraînement intelligentes" at bounding box center [851, 177] width 1087 height 38
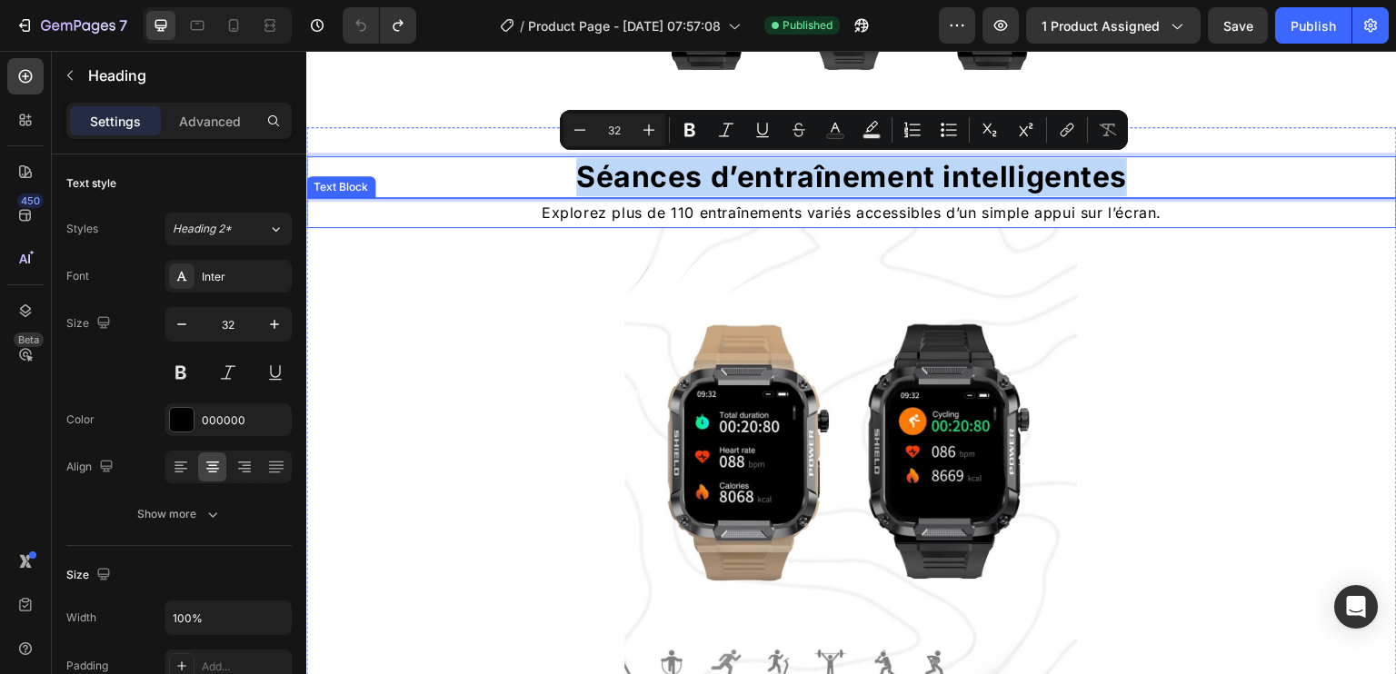
click at [749, 216] on p "Explorez plus de 110 entraînements variés accessibles d’un simple appui sur l’é…" at bounding box center [851, 213] width 1087 height 26
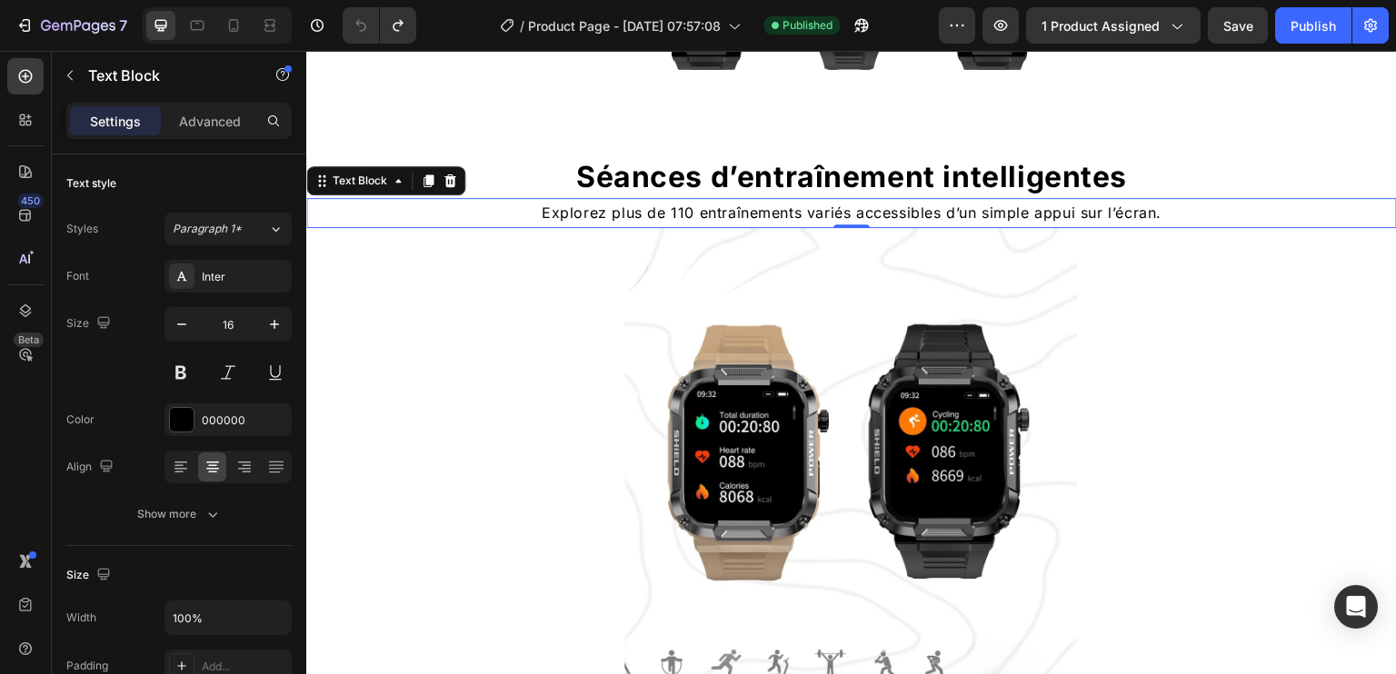
click at [749, 216] on p "Explorez plus de 110 entraînements variés accessibles d’un simple appui sur l’é…" at bounding box center [851, 213] width 1087 height 26
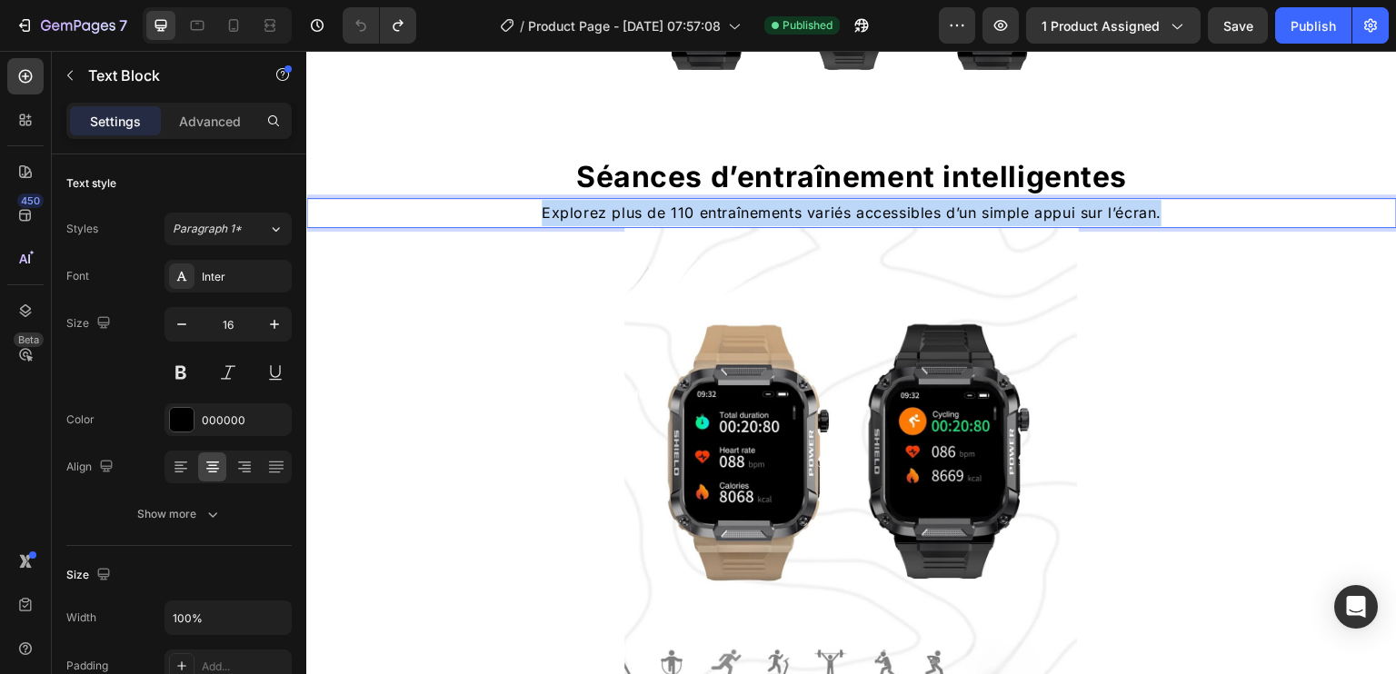
click at [749, 216] on p "Explorez plus de 110 entraînements variés accessibles d’un simple appui sur l’é…" at bounding box center [851, 213] width 1087 height 26
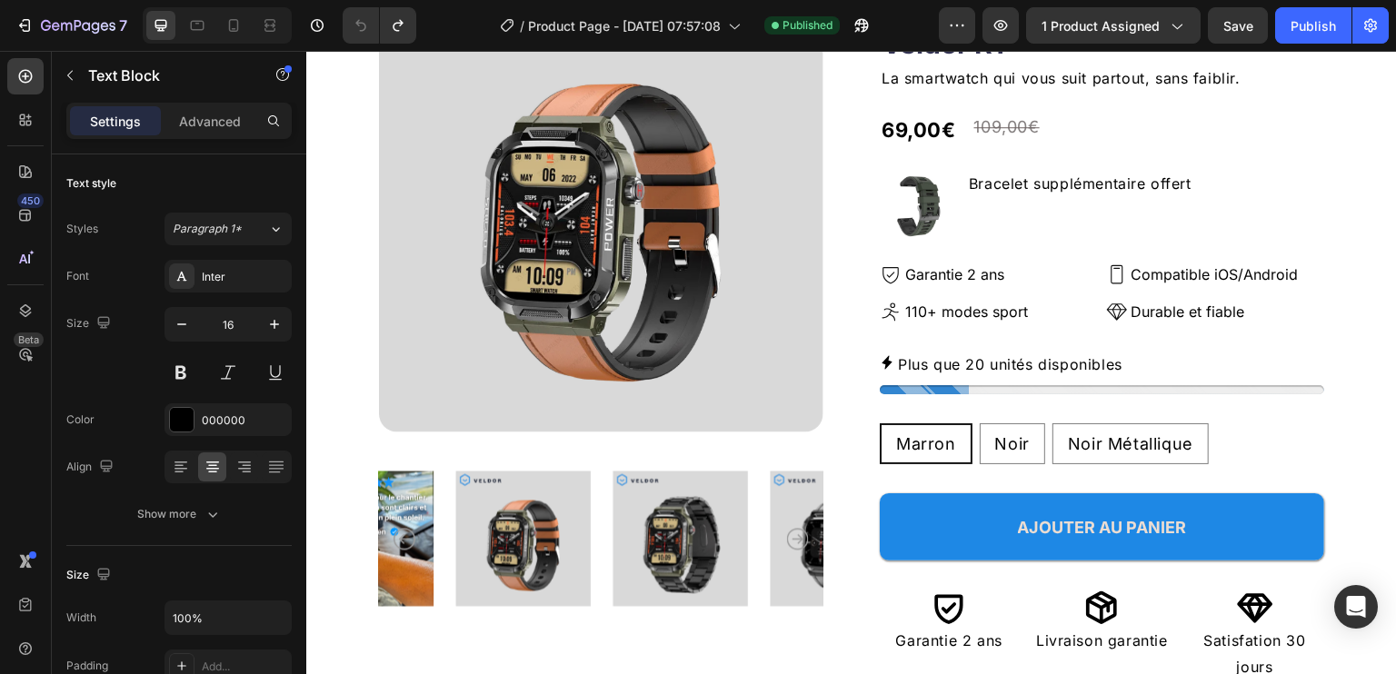
scroll to position [0, 0]
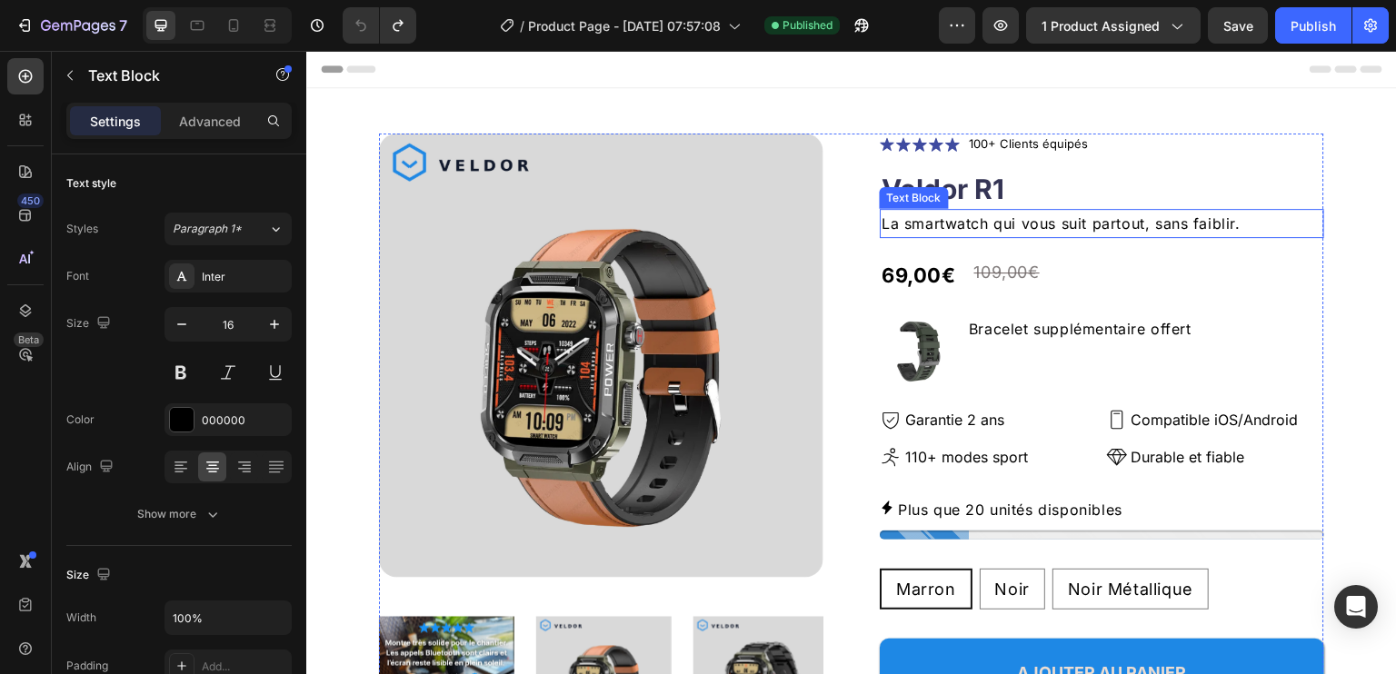
click at [974, 230] on p "La smartwatch qui vous suit partout, sans faiblir." at bounding box center [1102, 224] width 441 height 26
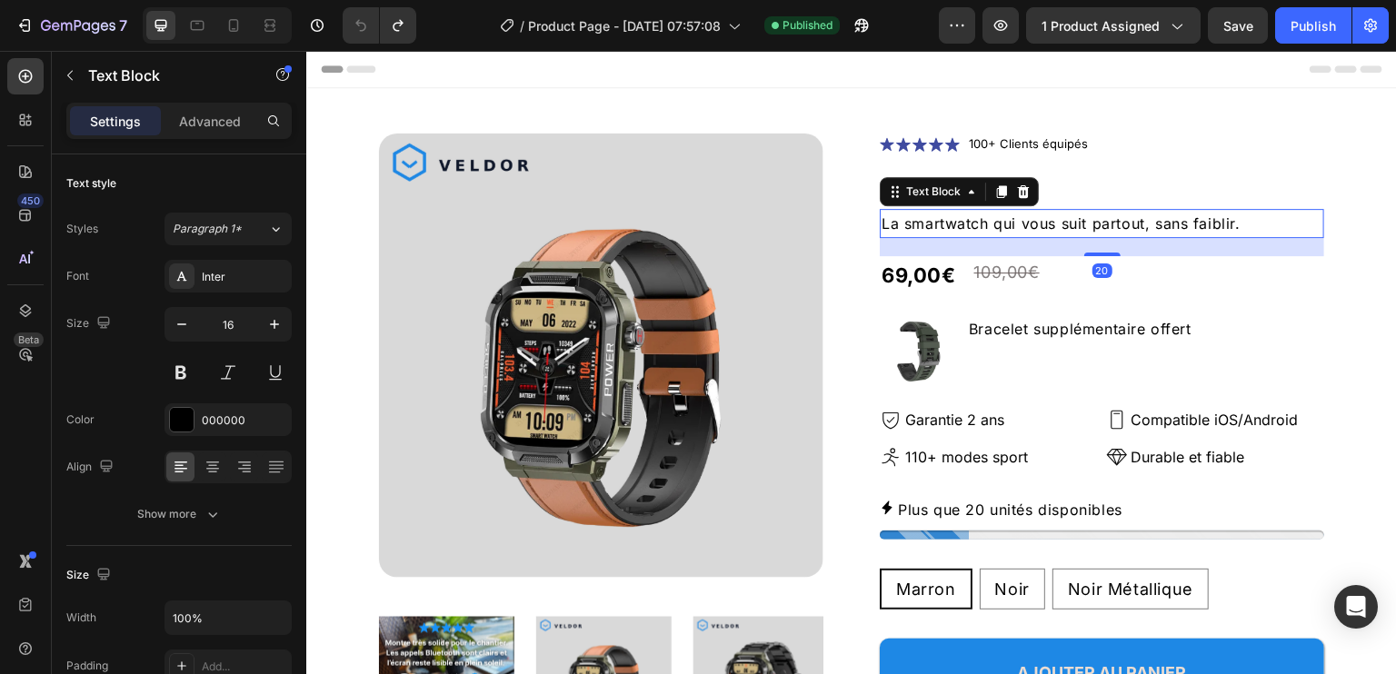
click at [974, 230] on p "La smartwatch qui vous suit partout, sans faiblir." at bounding box center [1102, 224] width 441 height 26
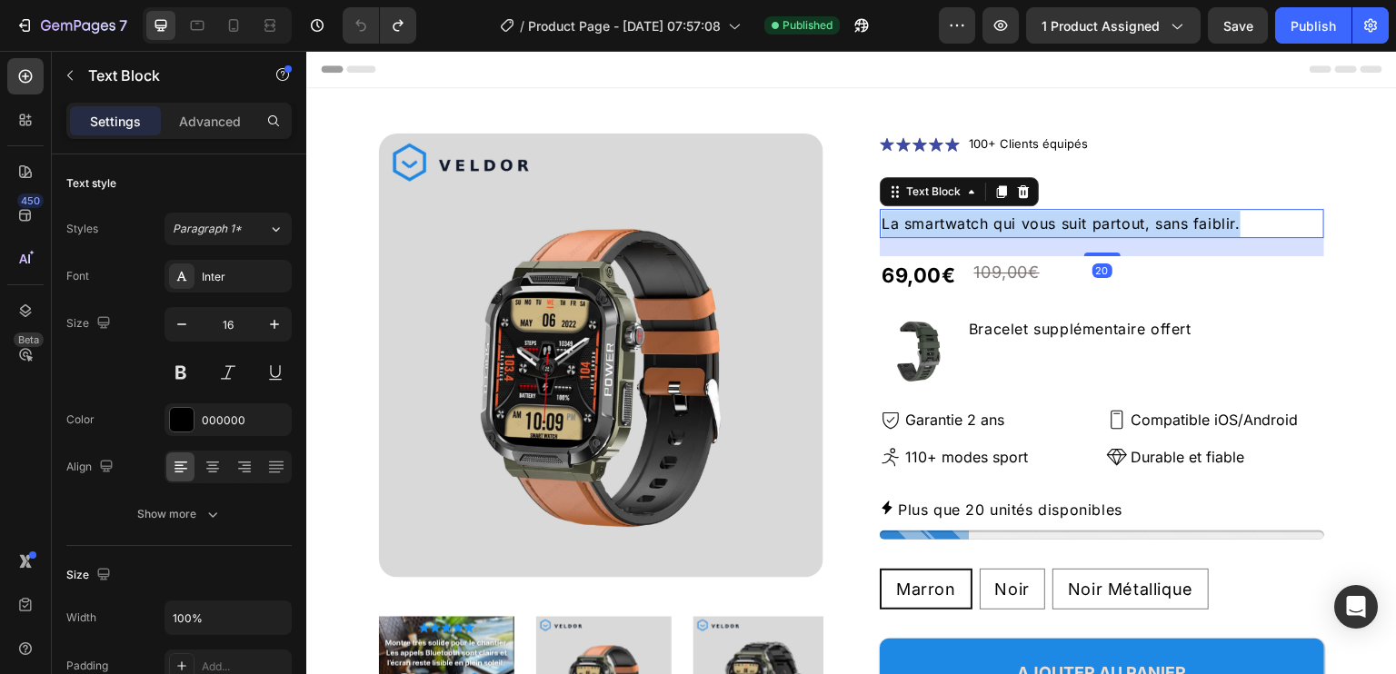
click at [971, 230] on p "La smartwatch qui vous suit partout, sans faiblir." at bounding box center [1102, 224] width 441 height 26
